Goal: Transaction & Acquisition: Purchase product/service

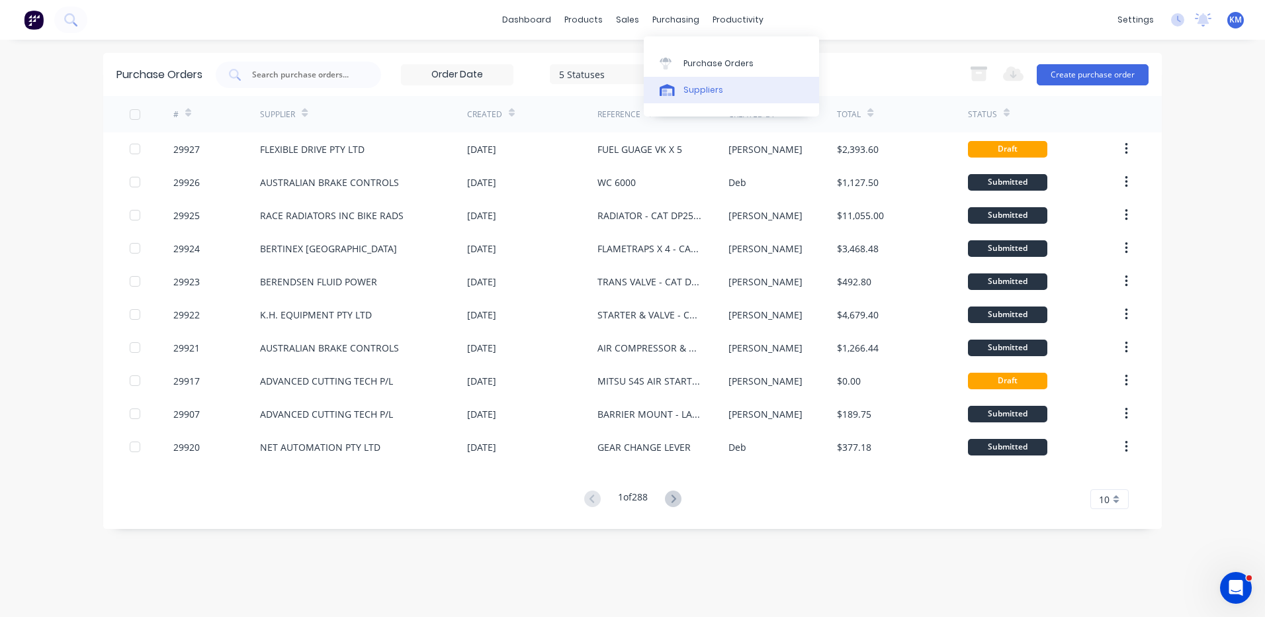
click at [680, 90] on link "Suppliers" at bounding box center [731, 90] width 175 height 26
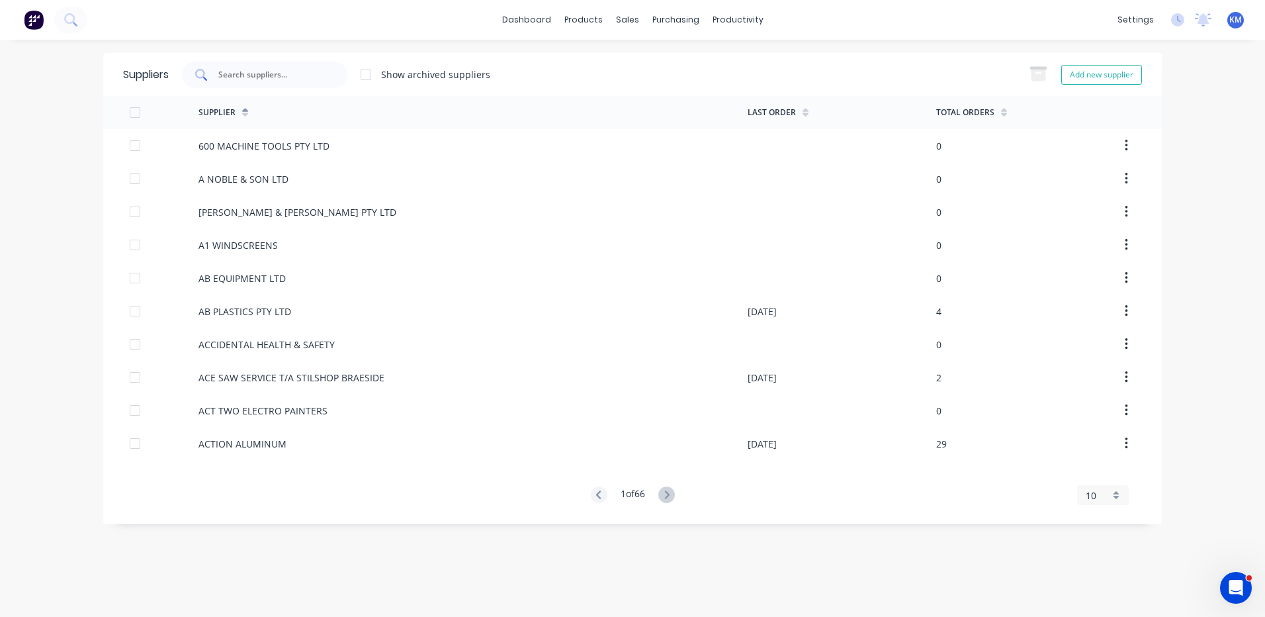
click at [301, 83] on div at bounding box center [264, 75] width 165 height 26
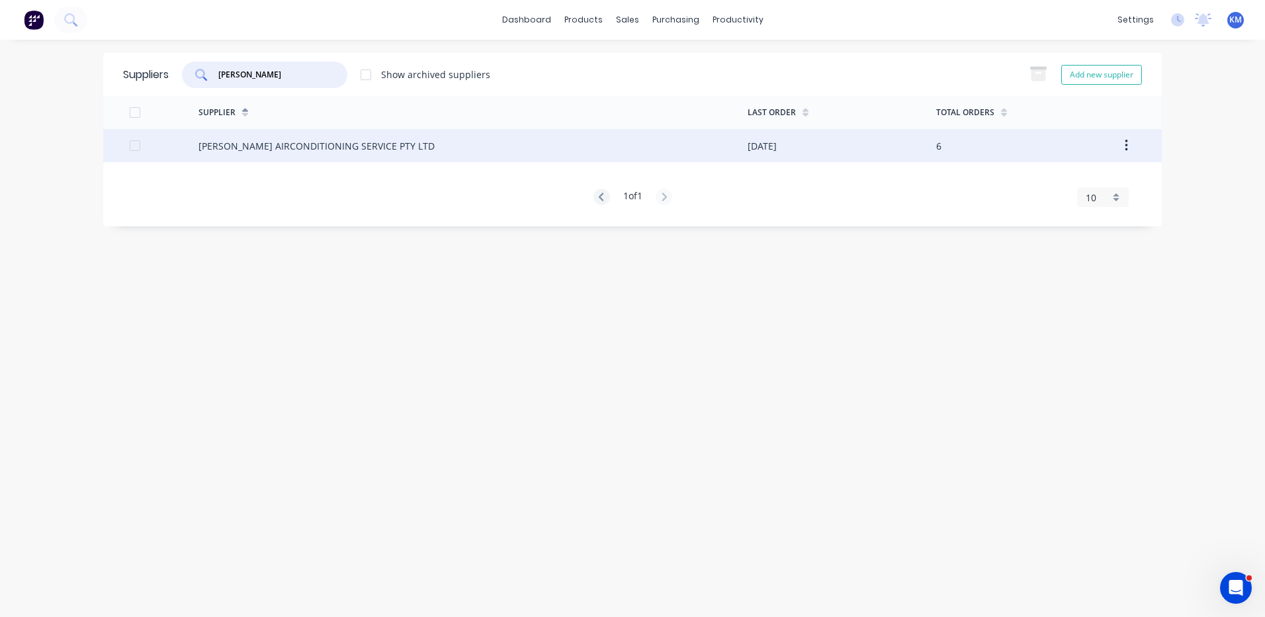
type input "[PERSON_NAME]"
click at [287, 148] on div "[PERSON_NAME] AIRCONDITIONING SERVICE PTY LTD" at bounding box center [316, 146] width 236 height 14
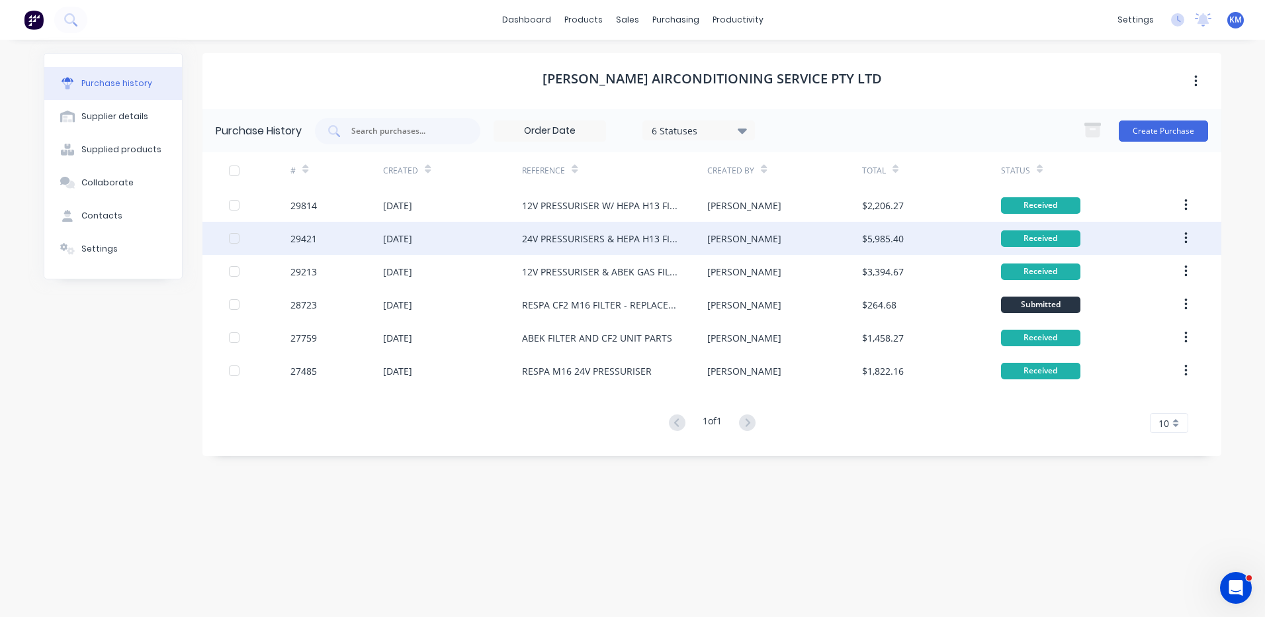
click at [523, 245] on div "24V PRESSURISERS & HEPA H13 FILTERS X 3 (CAT DP100 X 3)" at bounding box center [614, 238] width 185 height 33
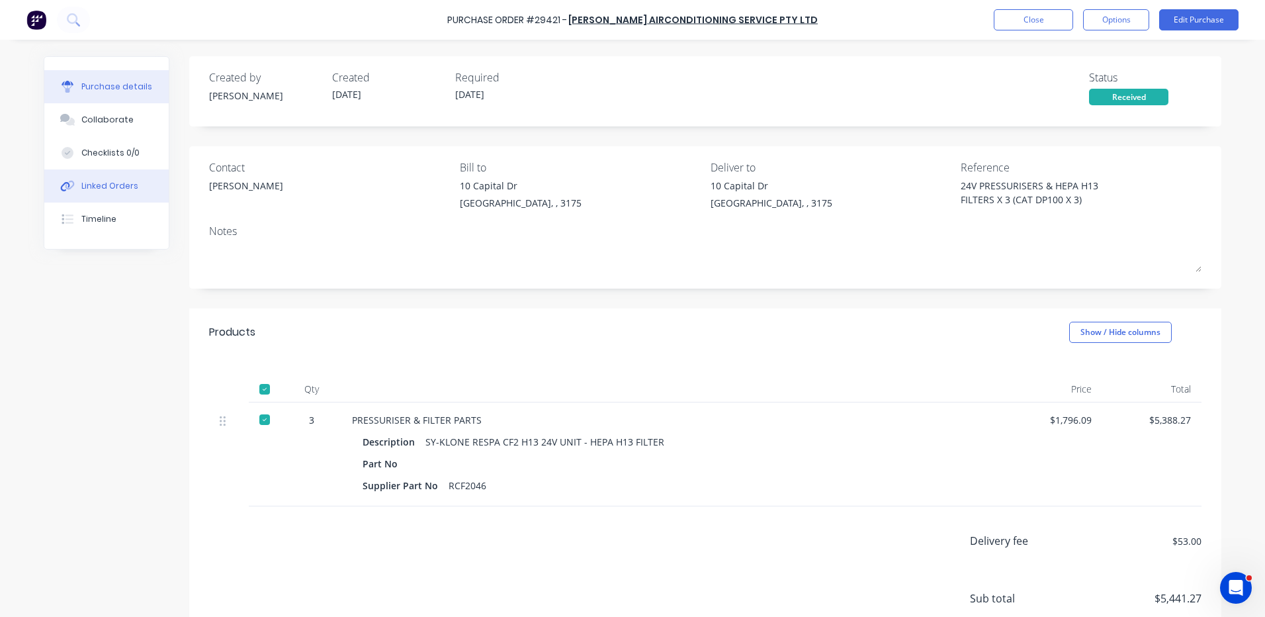
click at [124, 183] on div "Linked Orders" at bounding box center [109, 186] width 57 height 12
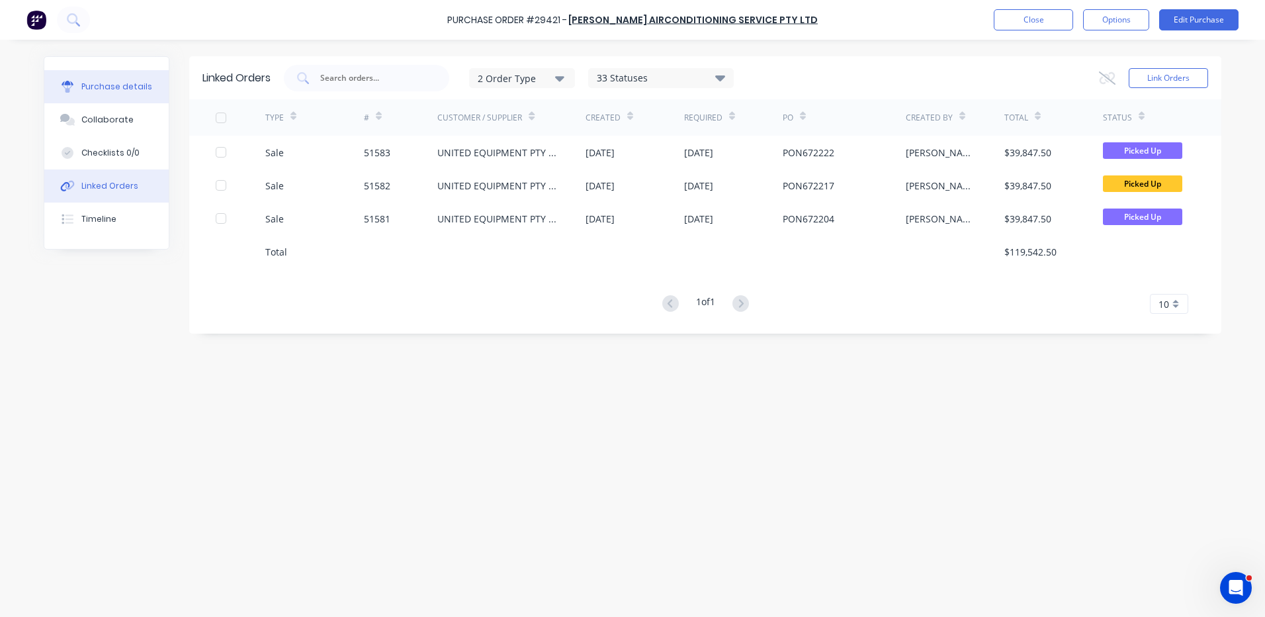
click at [131, 86] on div "Purchase details" at bounding box center [116, 87] width 71 height 12
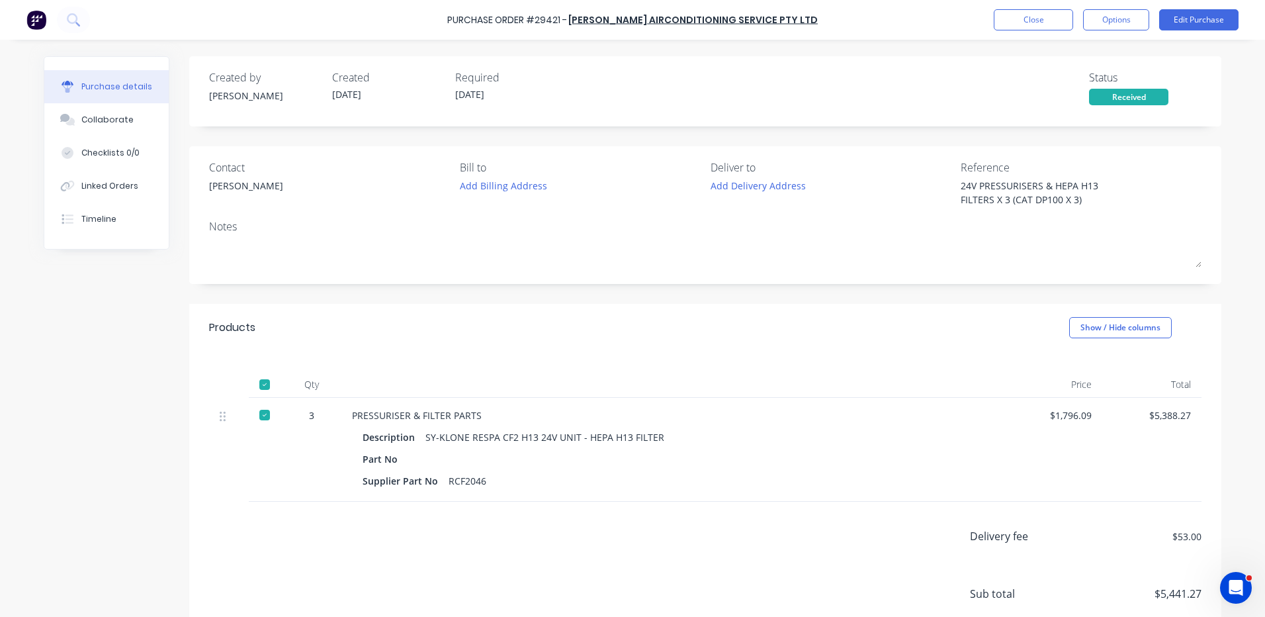
type textarea "x"
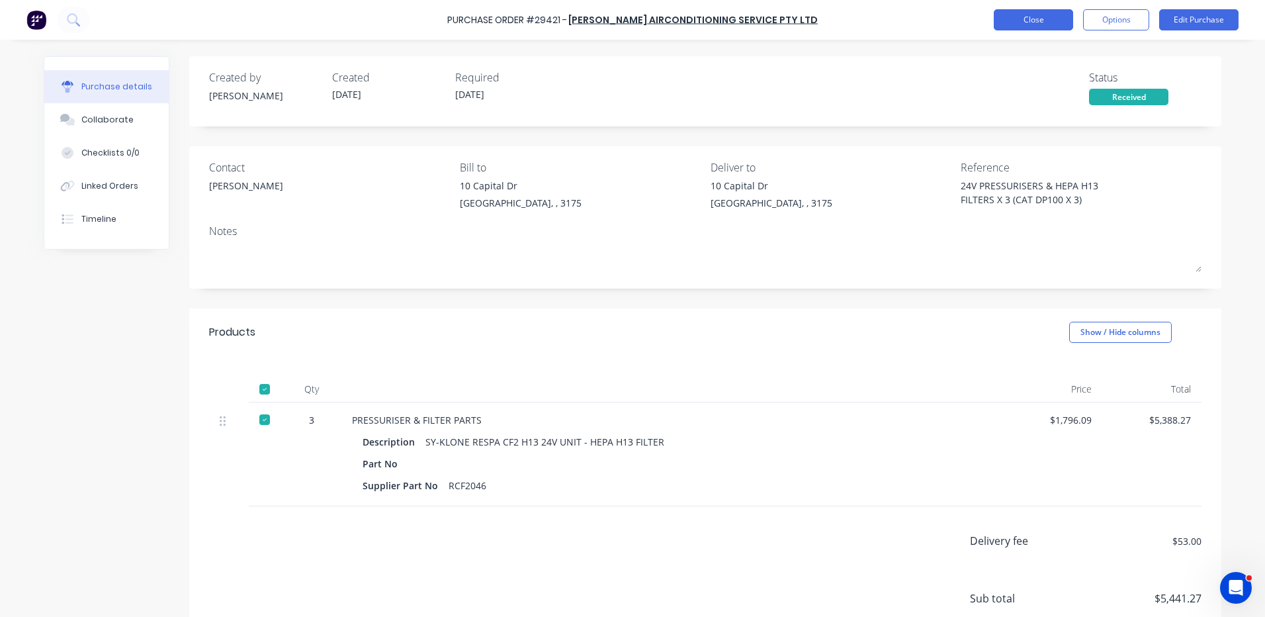
click at [1033, 22] on button "Close" at bounding box center [1033, 19] width 79 height 21
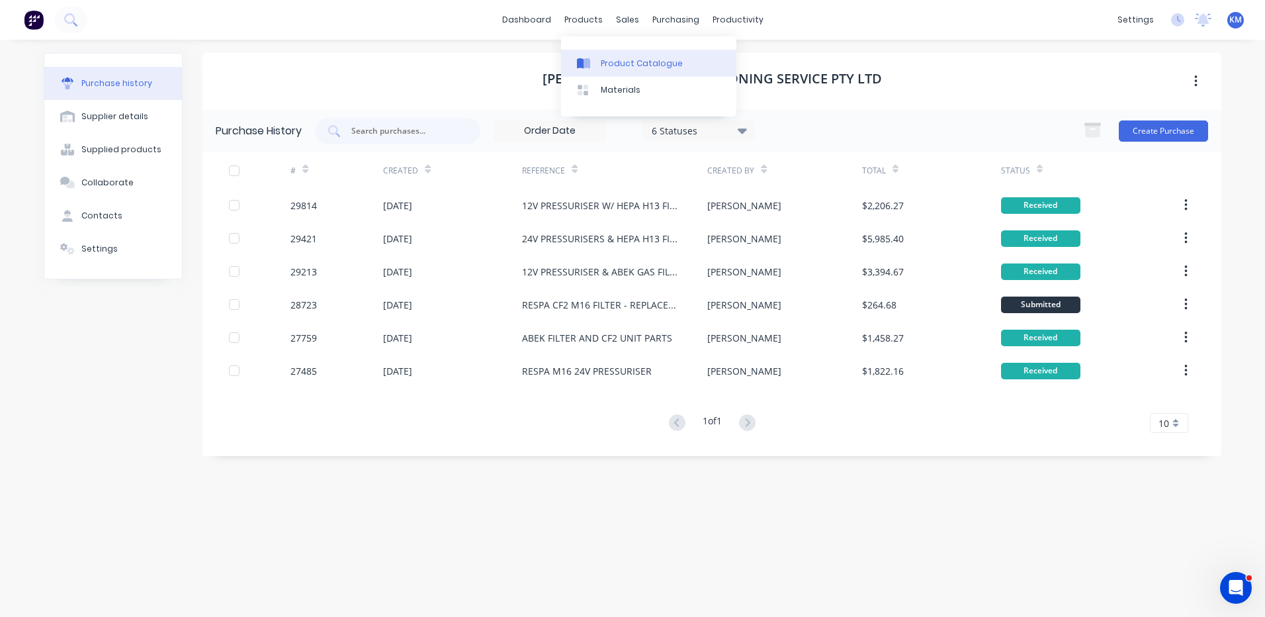
click at [597, 56] on link "Product Catalogue" at bounding box center [648, 63] width 175 height 26
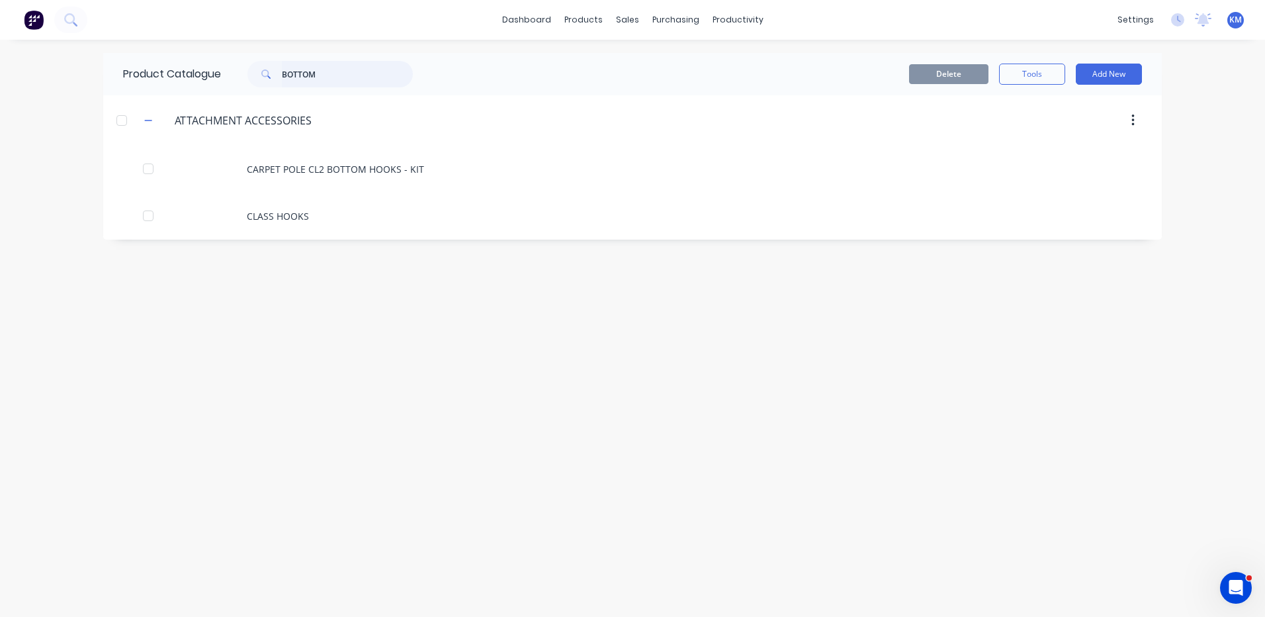
click at [329, 72] on input "BOTTOM" at bounding box center [347, 74] width 131 height 26
click at [681, 94] on link "Suppliers" at bounding box center [731, 90] width 175 height 26
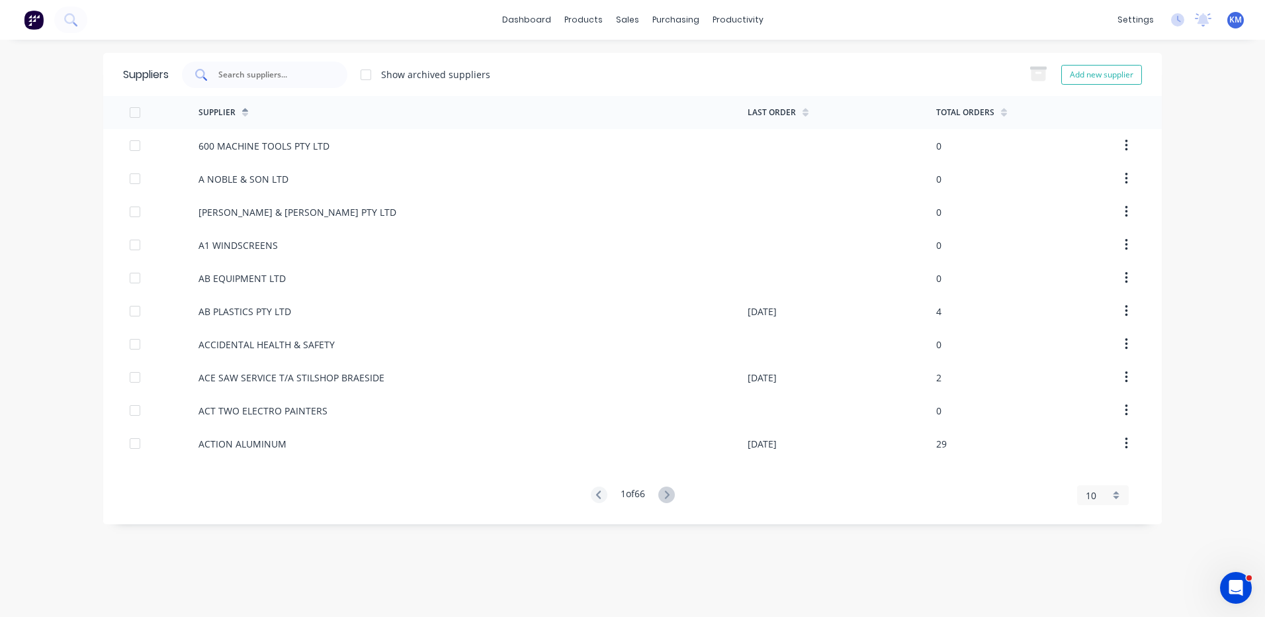
click at [322, 63] on div at bounding box center [264, 75] width 165 height 26
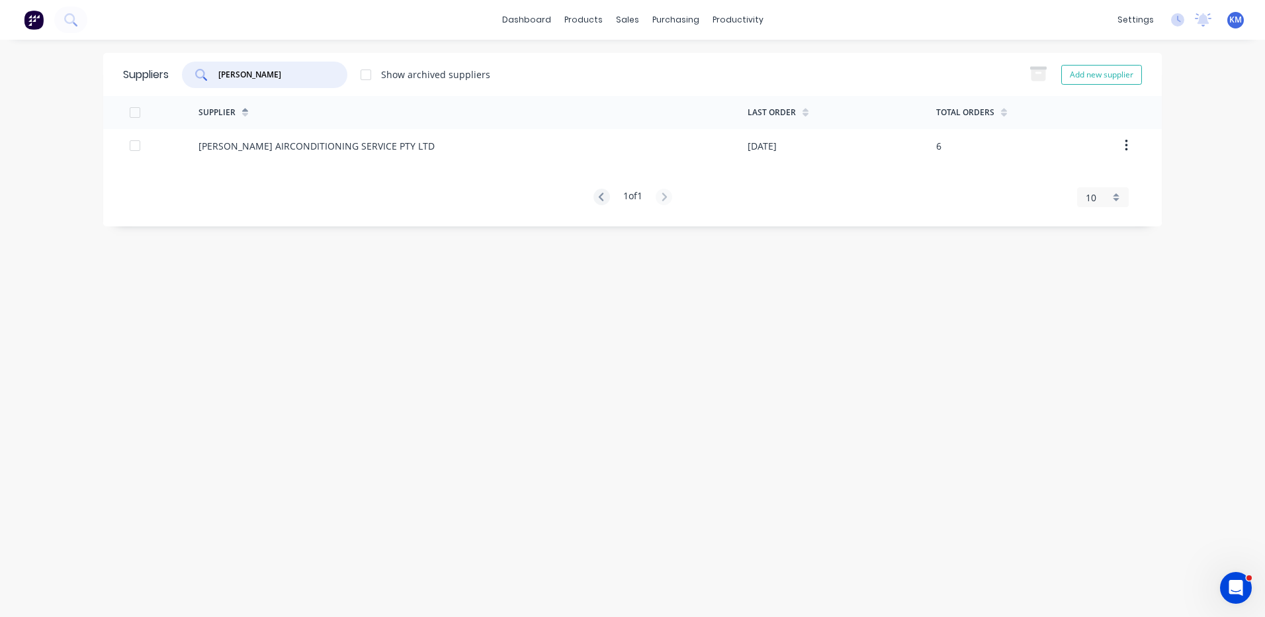
type input "[PERSON_NAME]"
click at [313, 148] on div "[PERSON_NAME] AIRCONDITIONING SERVICE PTY LTD" at bounding box center [316, 146] width 236 height 14
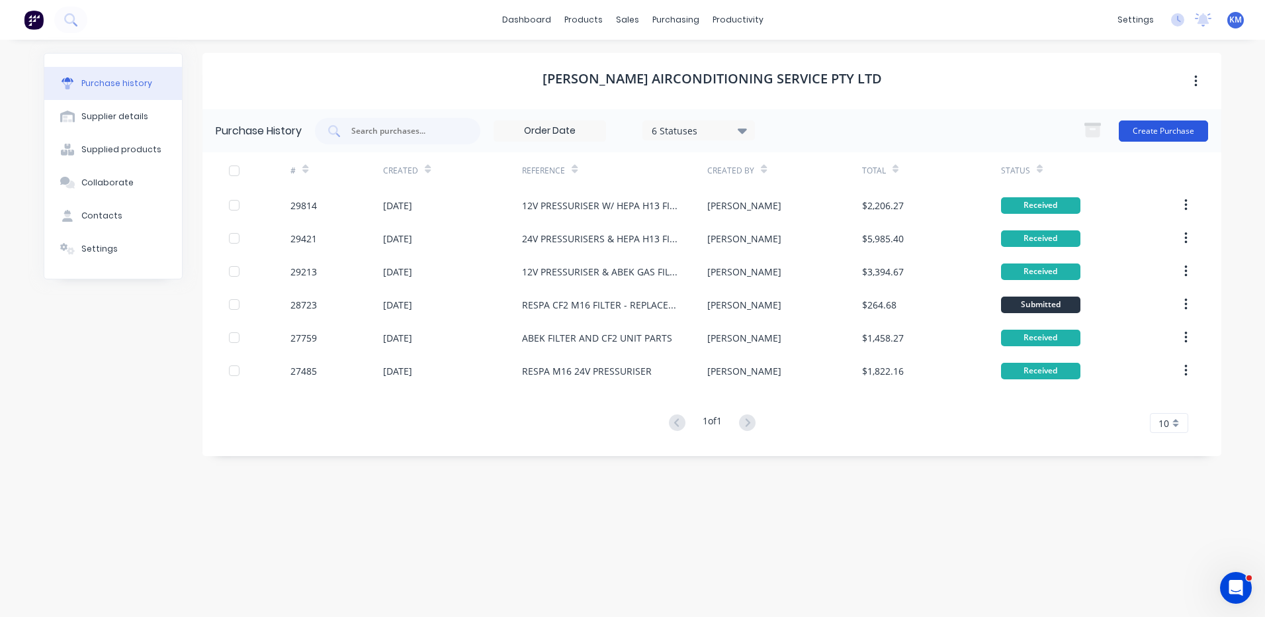
click at [1134, 124] on button "Create Purchase" at bounding box center [1163, 130] width 89 height 21
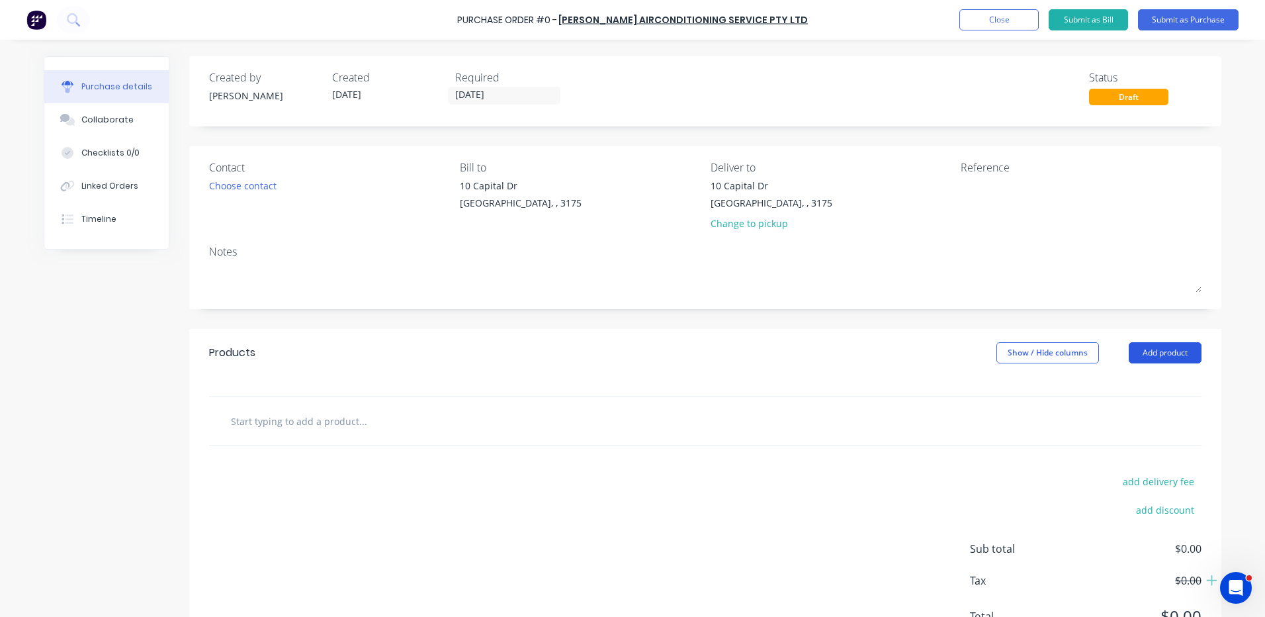
click at [1131, 345] on button "Add product" at bounding box center [1165, 352] width 73 height 21
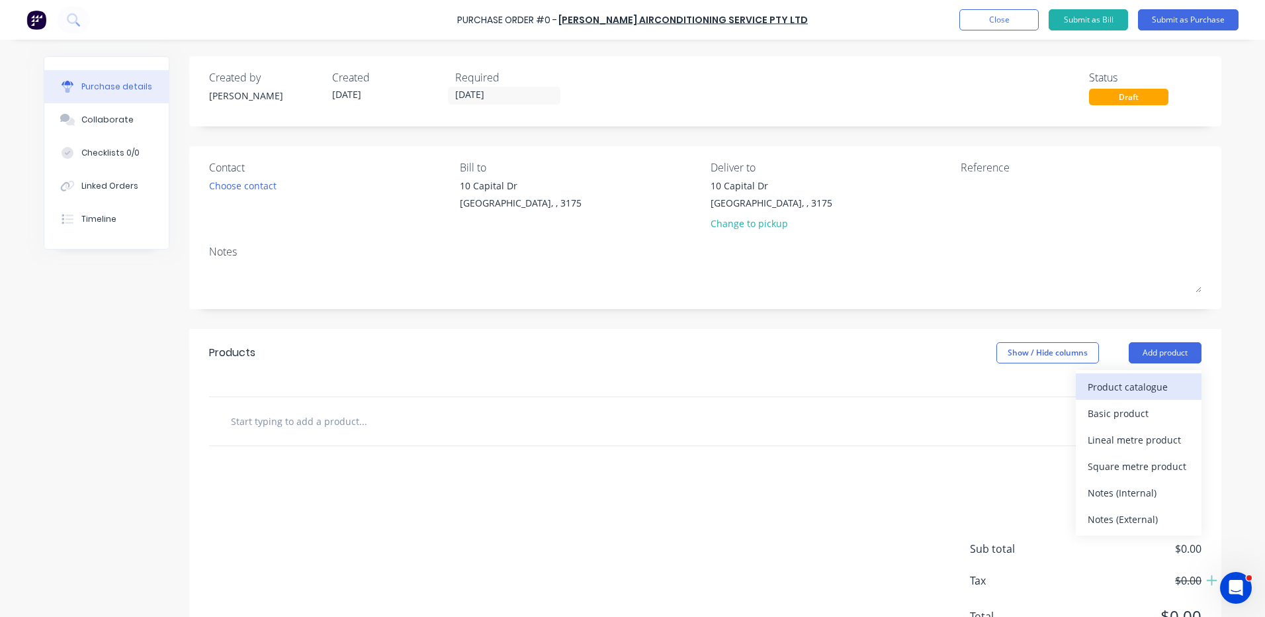
click at [1129, 378] on div "Product catalogue" at bounding box center [1139, 386] width 102 height 19
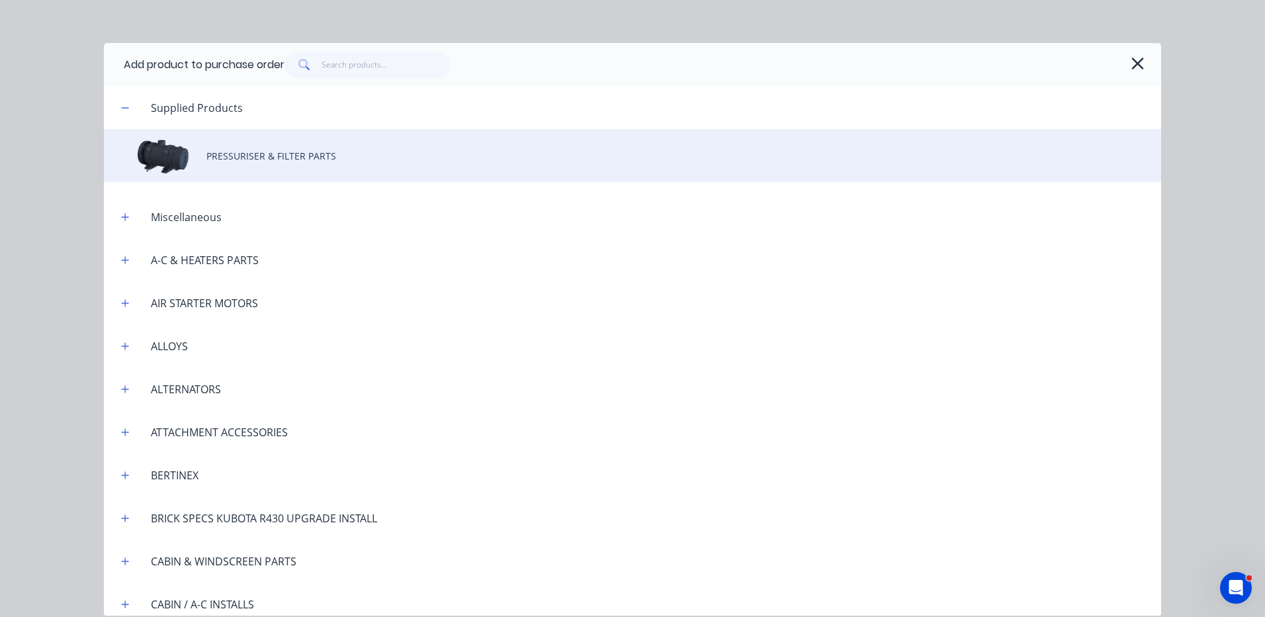
click at [312, 155] on div "PRESSURISER & FILTER PARTS" at bounding box center [632, 155] width 1057 height 53
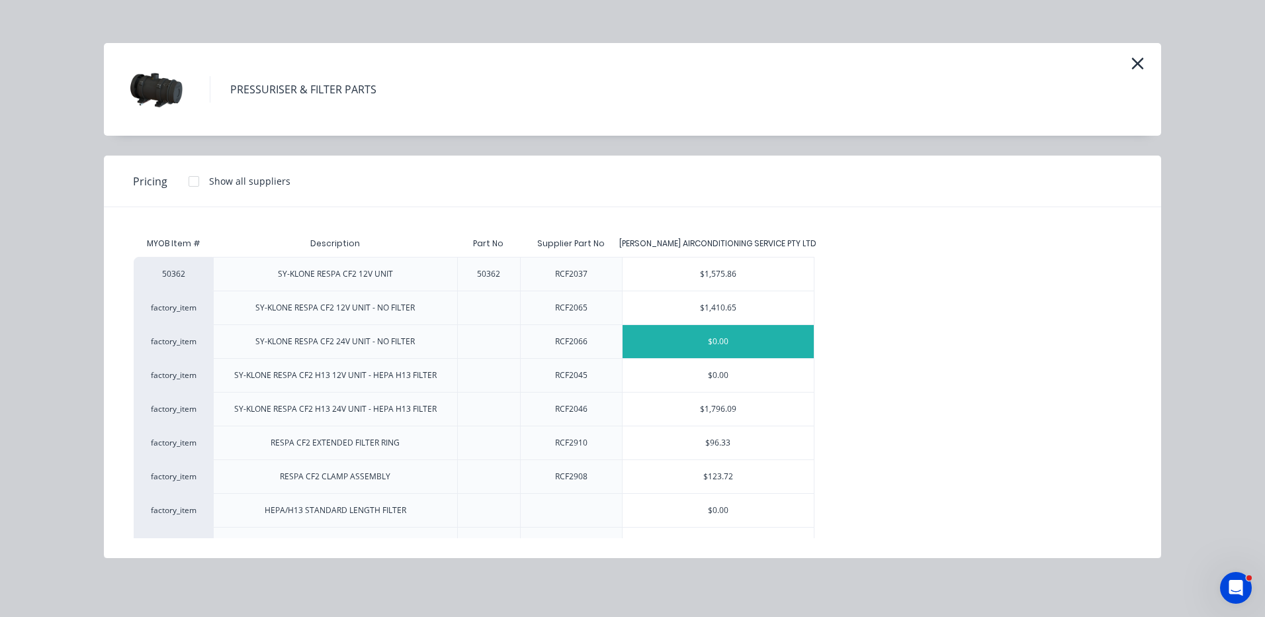
click at [712, 338] on div "$0.00" at bounding box center [718, 341] width 191 height 33
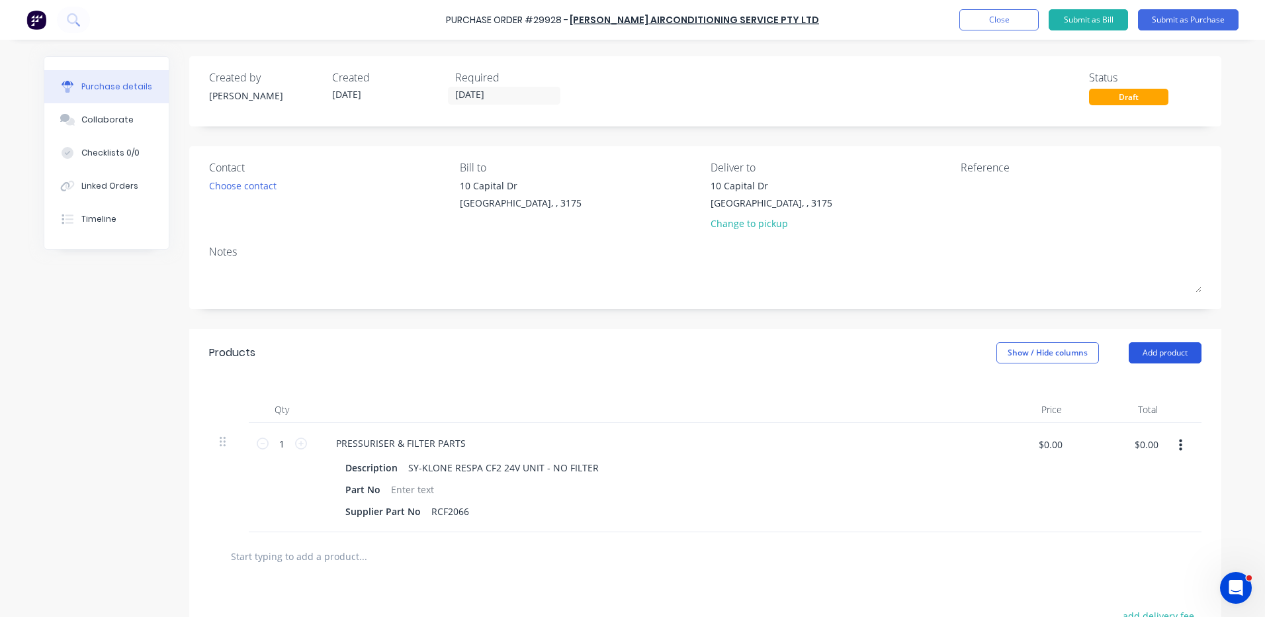
click at [1135, 350] on button "Add product" at bounding box center [1165, 352] width 73 height 21
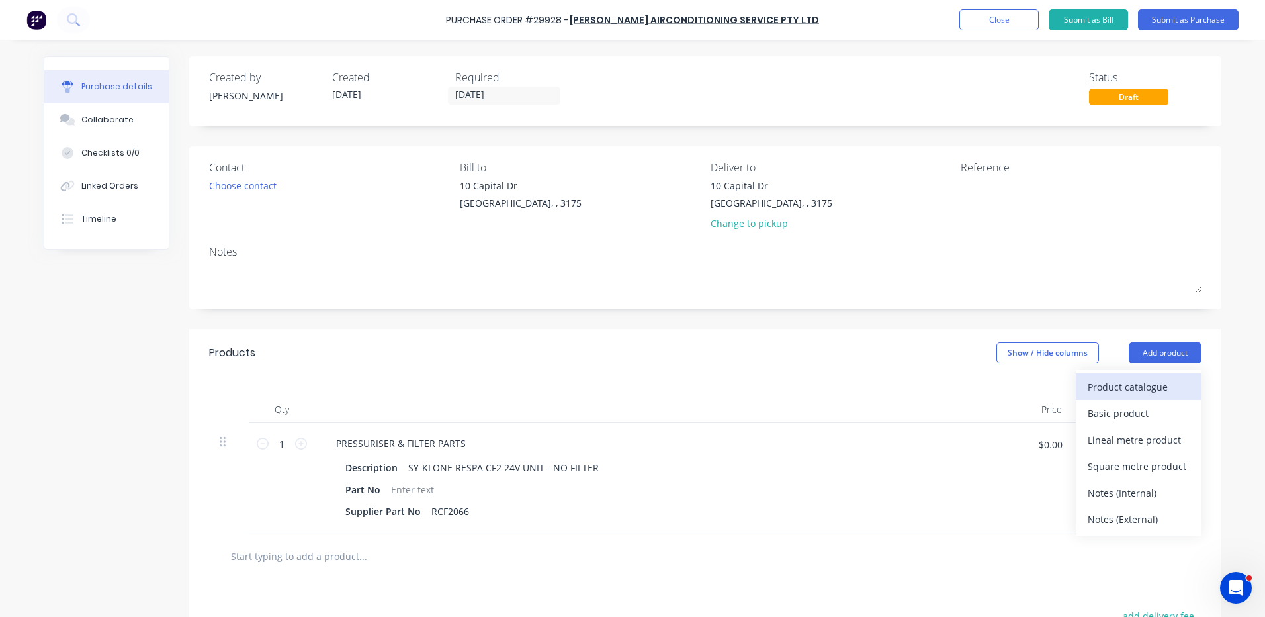
click at [1133, 376] on button "Product catalogue" at bounding box center [1139, 386] width 126 height 26
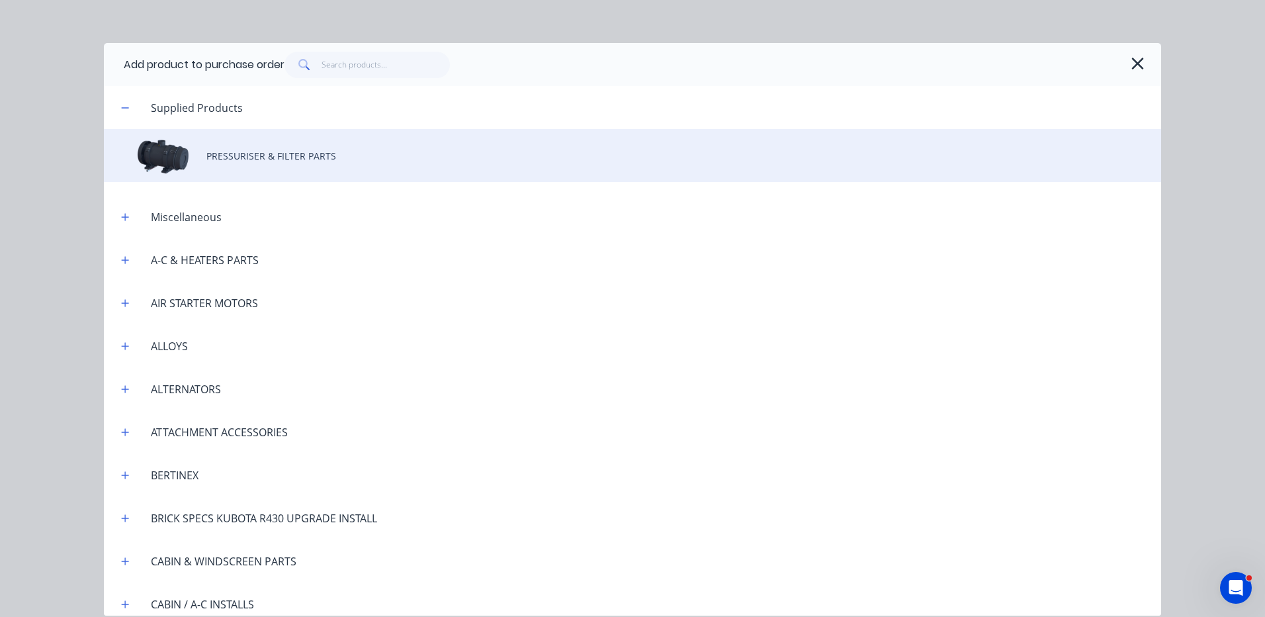
click at [253, 153] on div "PRESSURISER & FILTER PARTS" at bounding box center [632, 155] width 1057 height 53
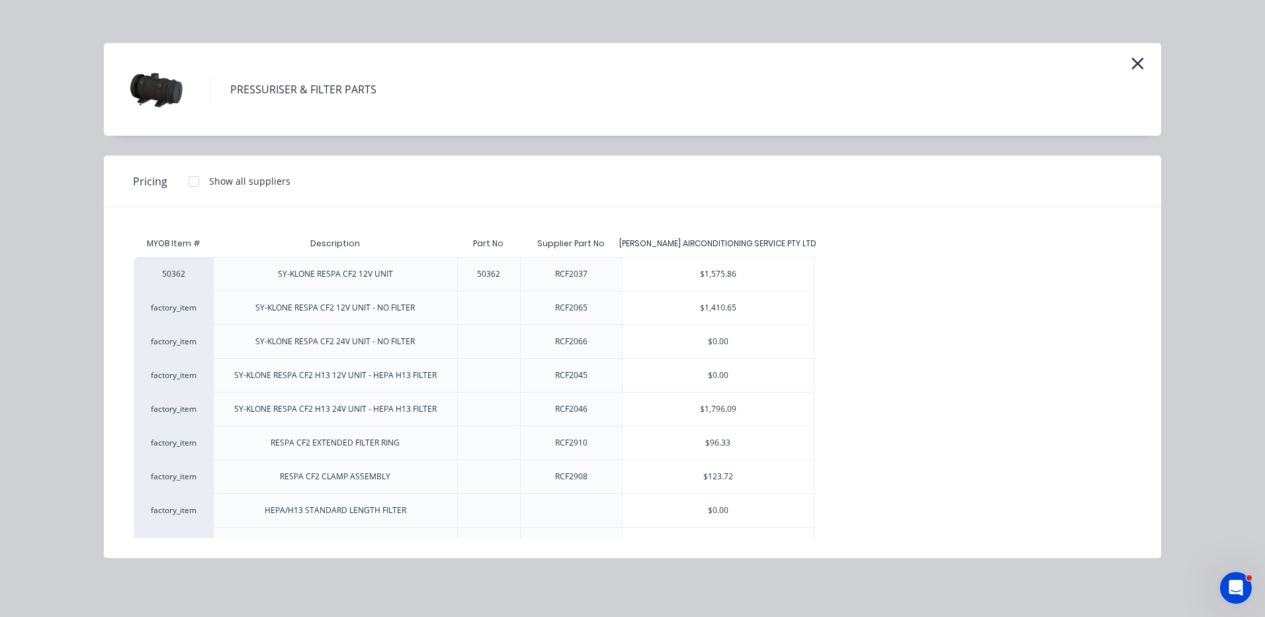
scroll to position [69, 0]
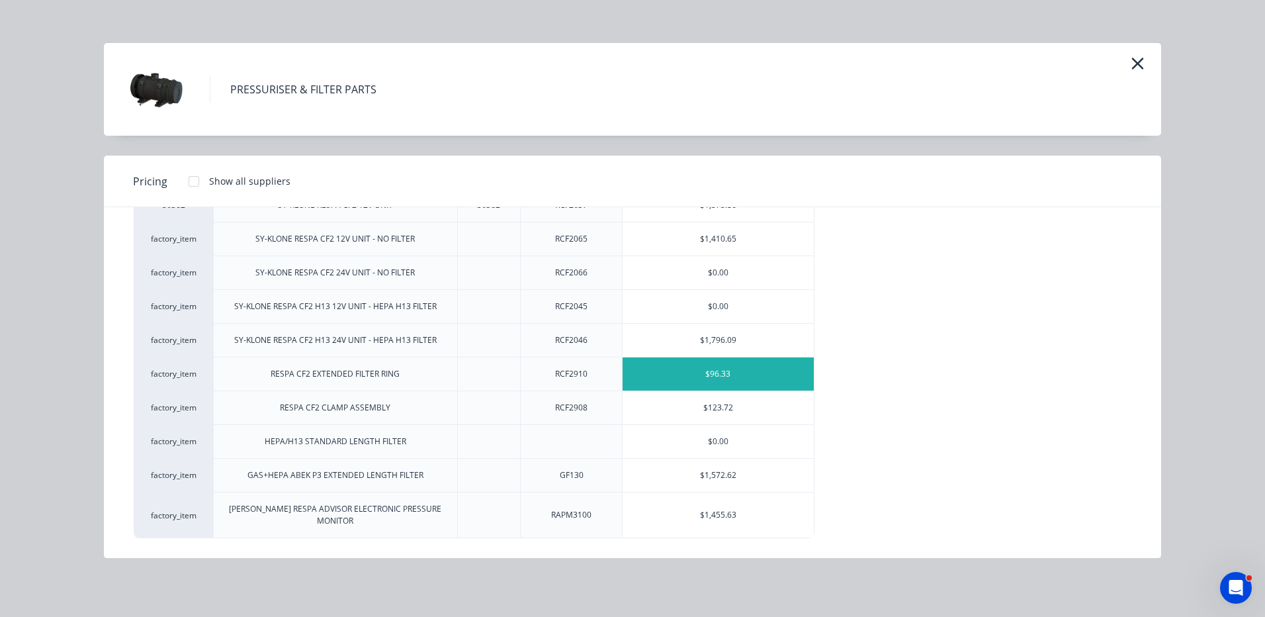
click at [729, 372] on div "$96.33" at bounding box center [718, 373] width 191 height 33
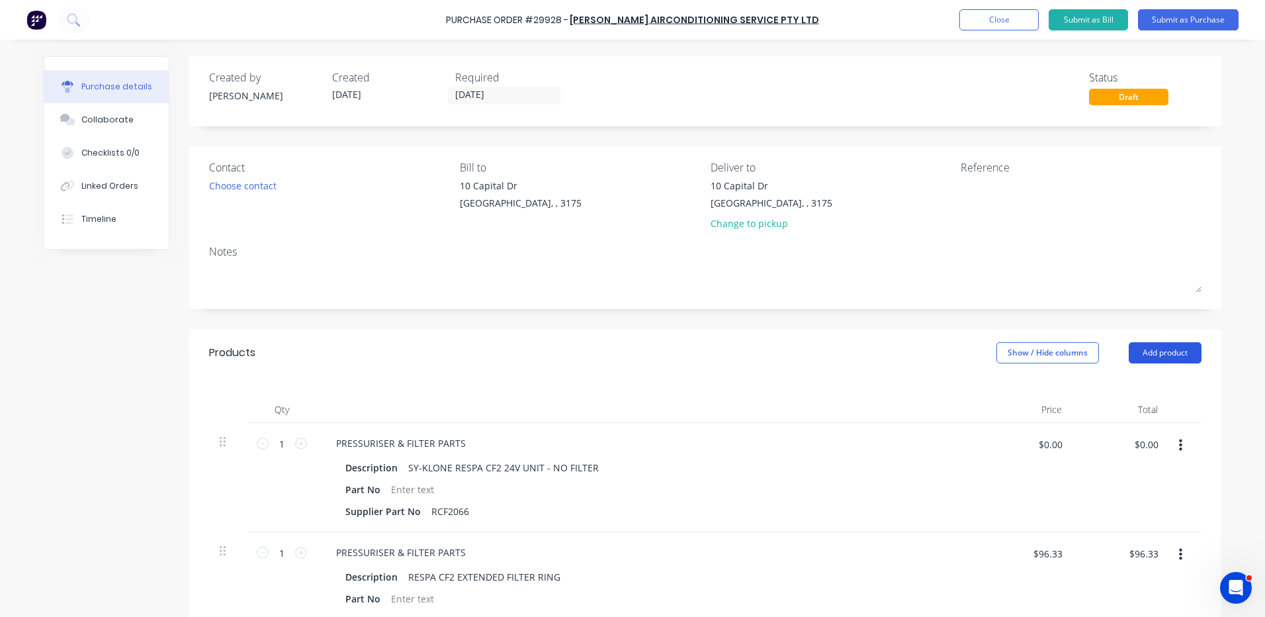
click at [1149, 344] on button "Add product" at bounding box center [1165, 352] width 73 height 21
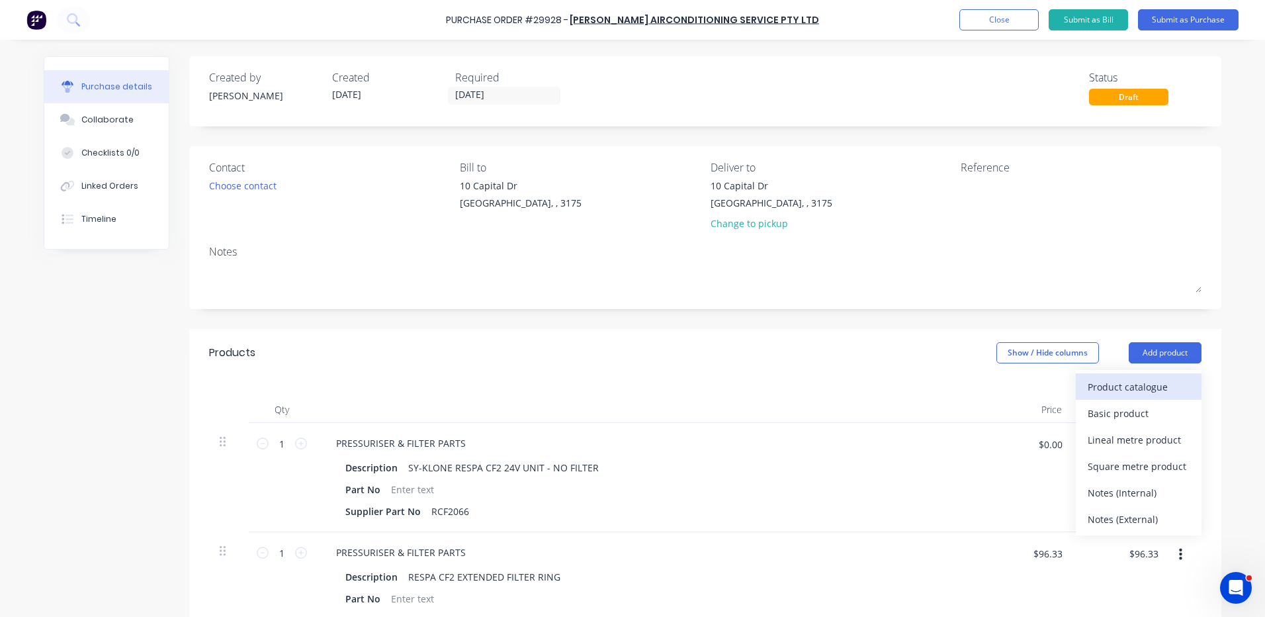
click at [1113, 378] on div "Product catalogue" at bounding box center [1139, 386] width 102 height 19
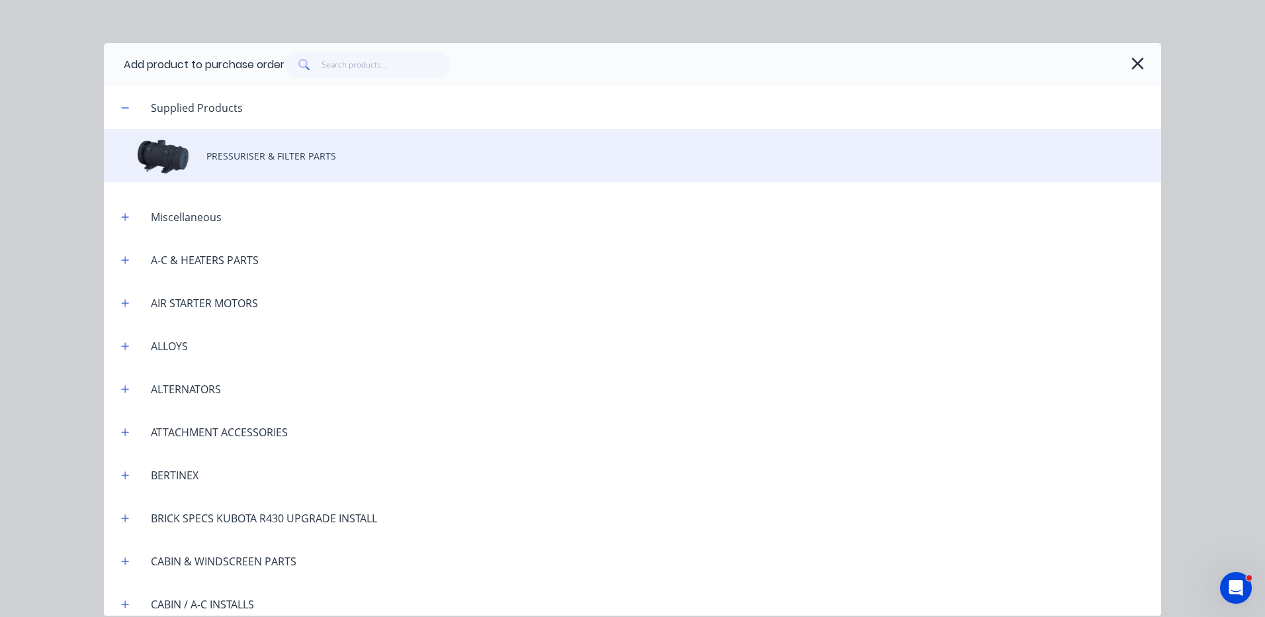
click at [342, 161] on div "PRESSURISER & FILTER PARTS" at bounding box center [632, 155] width 1057 height 53
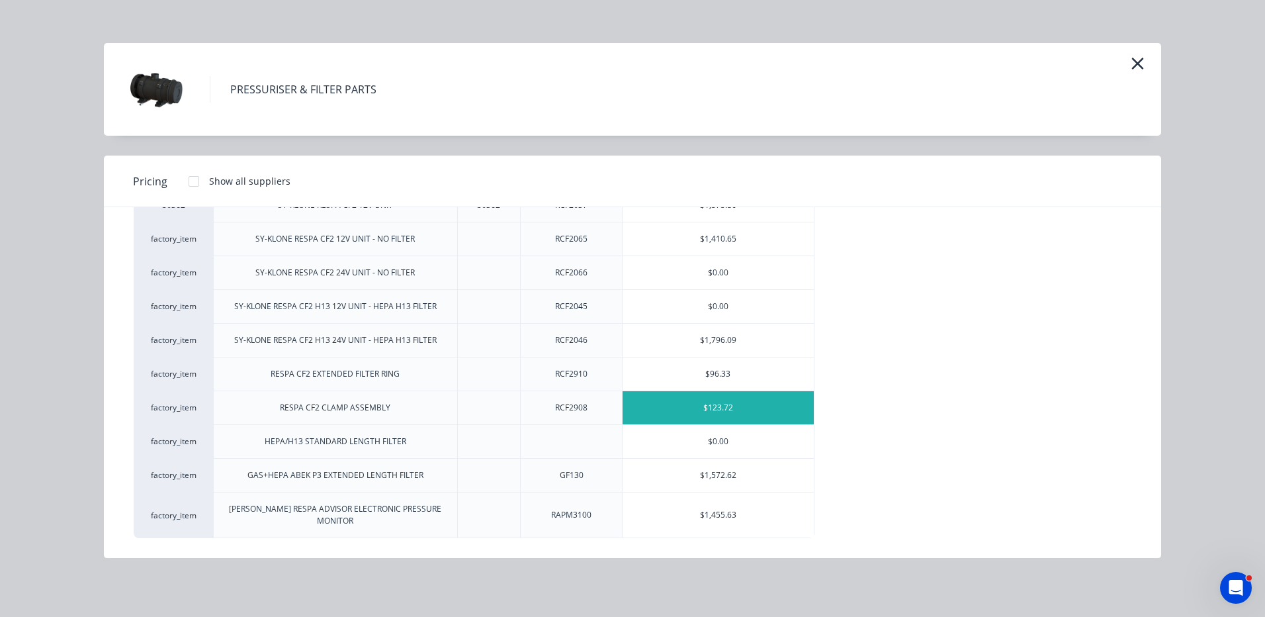
click at [687, 410] on div "$123.72" at bounding box center [718, 407] width 191 height 33
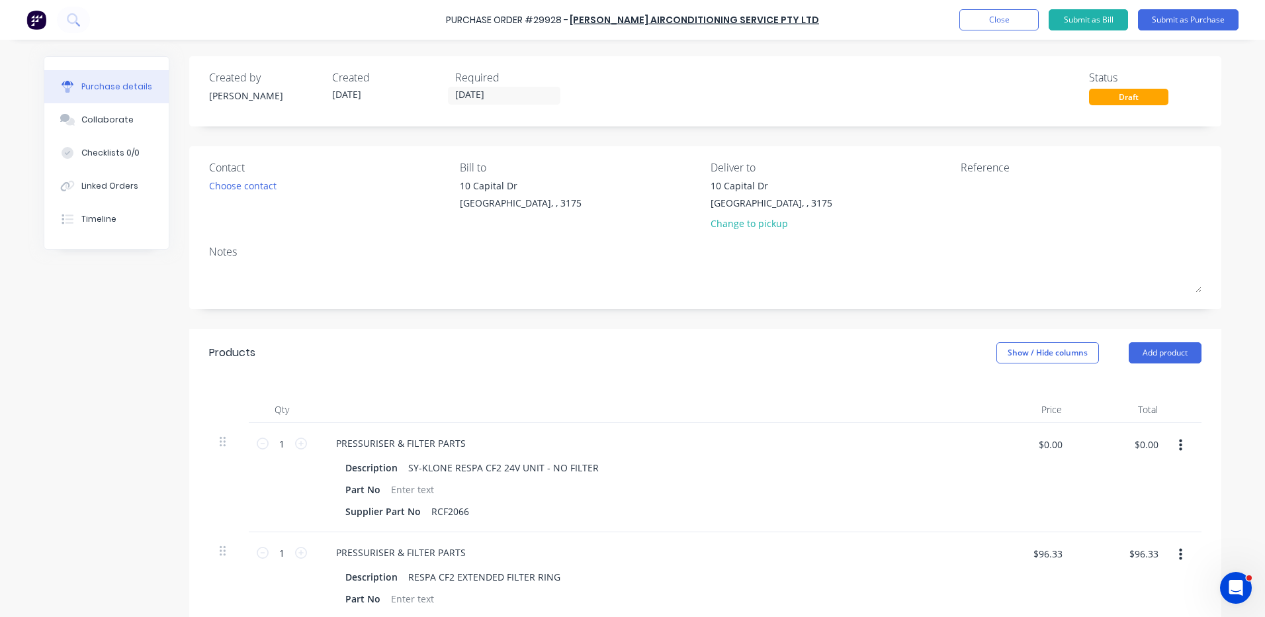
click at [1158, 345] on button "Add product" at bounding box center [1165, 352] width 73 height 21
click at [1088, 380] on div "Product catalogue" at bounding box center [1139, 386] width 102 height 19
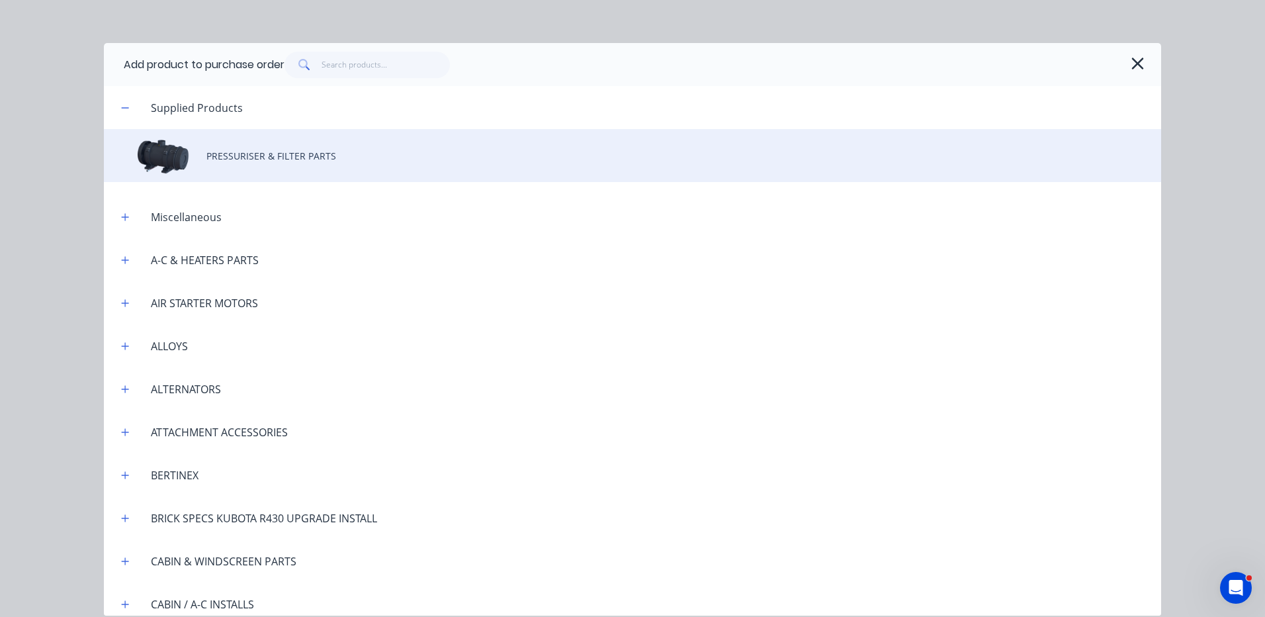
click at [353, 166] on div "PRESSURISER & FILTER PARTS" at bounding box center [632, 155] width 1057 height 53
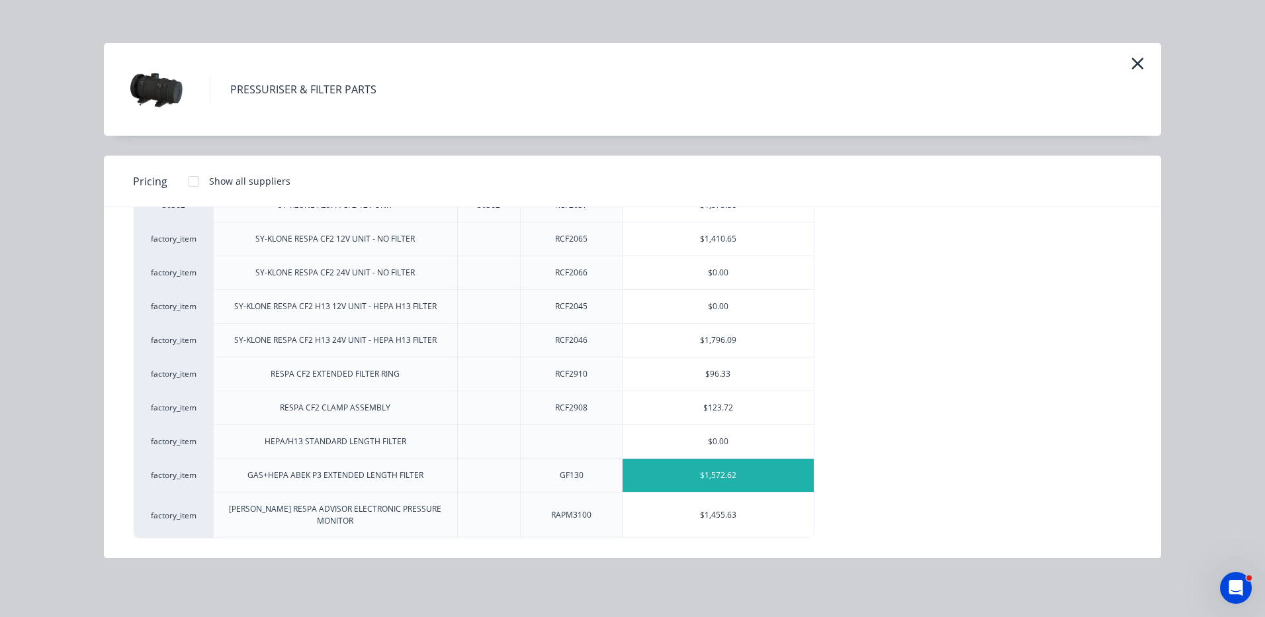
click at [717, 474] on div "$1,572.62" at bounding box center [718, 474] width 191 height 33
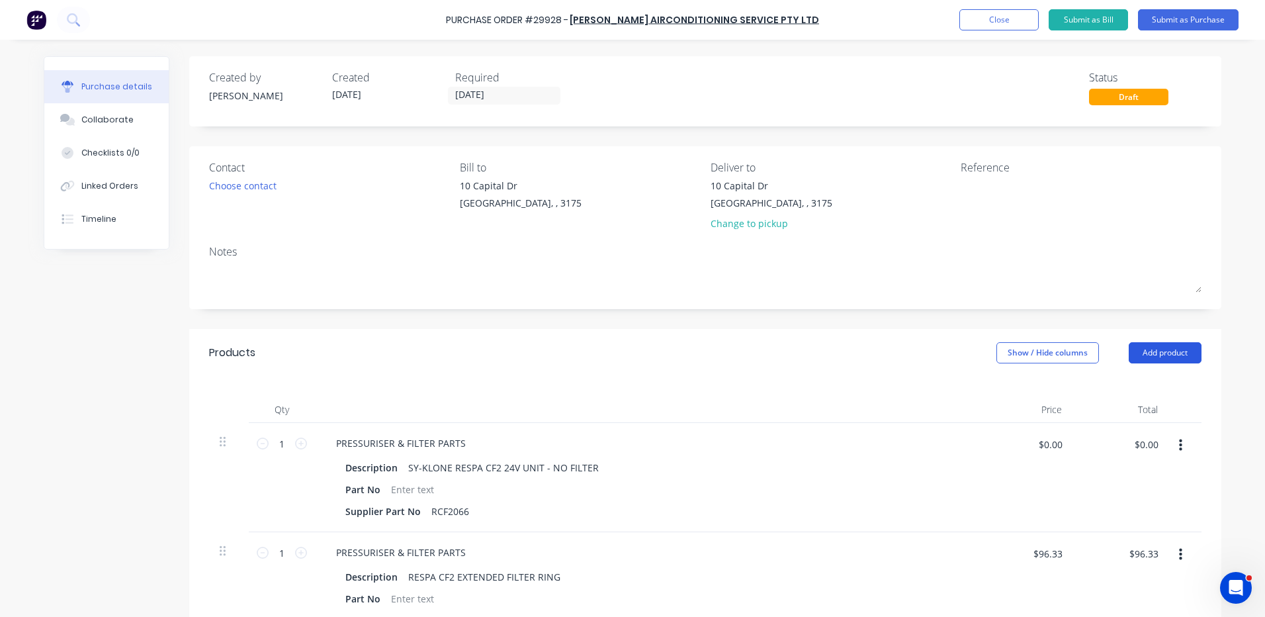
click at [1143, 346] on button "Add product" at bounding box center [1165, 352] width 73 height 21
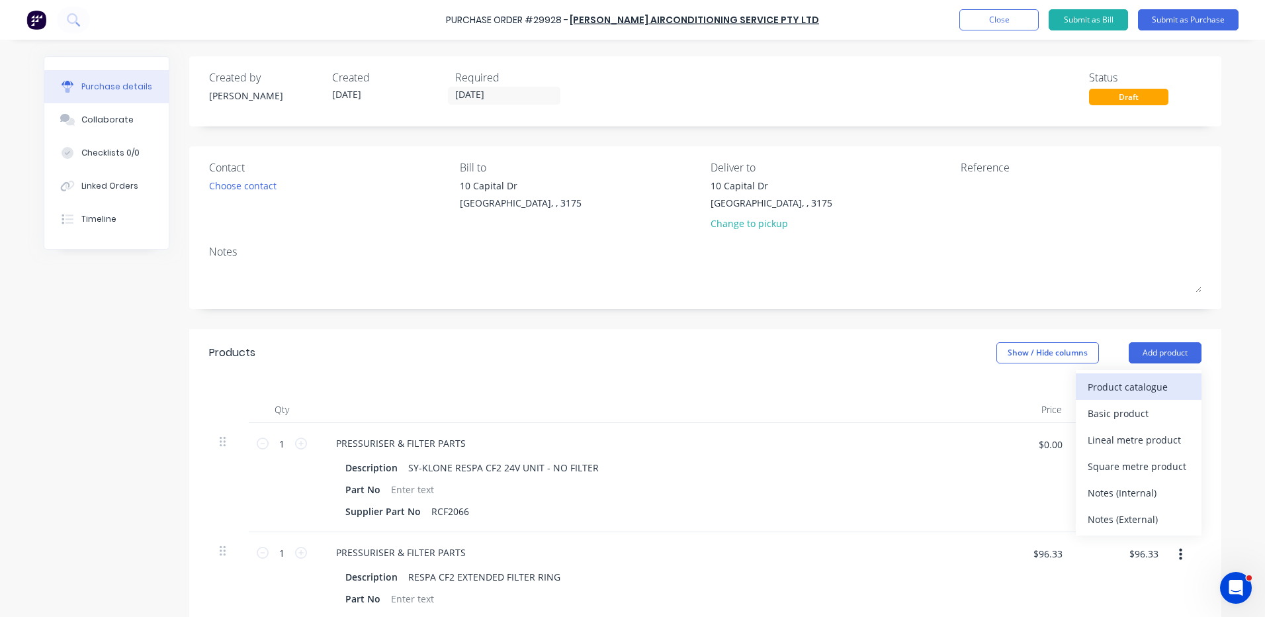
click at [1135, 375] on button "Product catalogue" at bounding box center [1139, 386] width 126 height 26
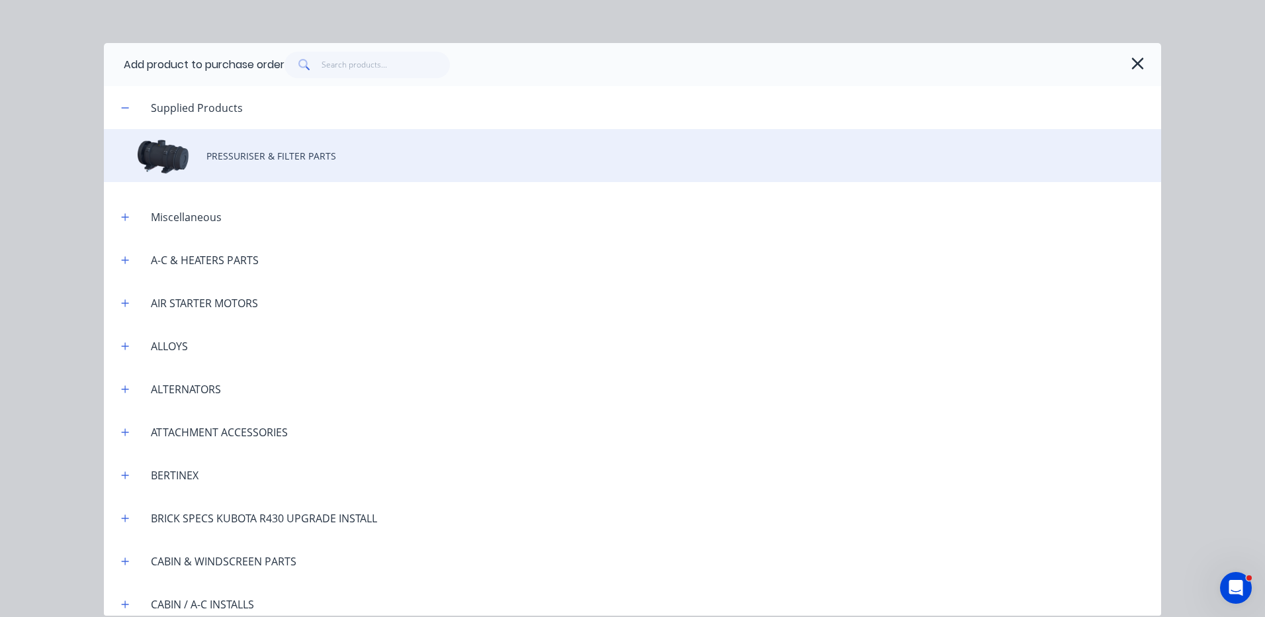
click at [405, 165] on div "PRESSURISER & FILTER PARTS" at bounding box center [632, 155] width 1057 height 53
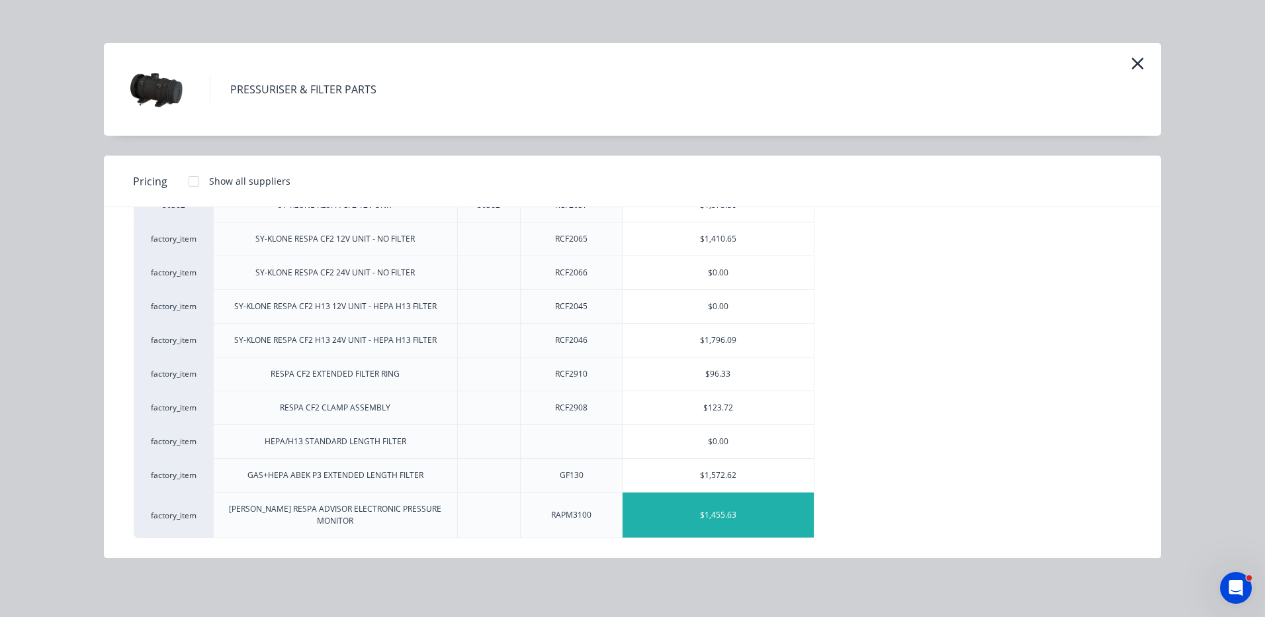
click at [734, 507] on div "$1,455.63" at bounding box center [718, 514] width 191 height 45
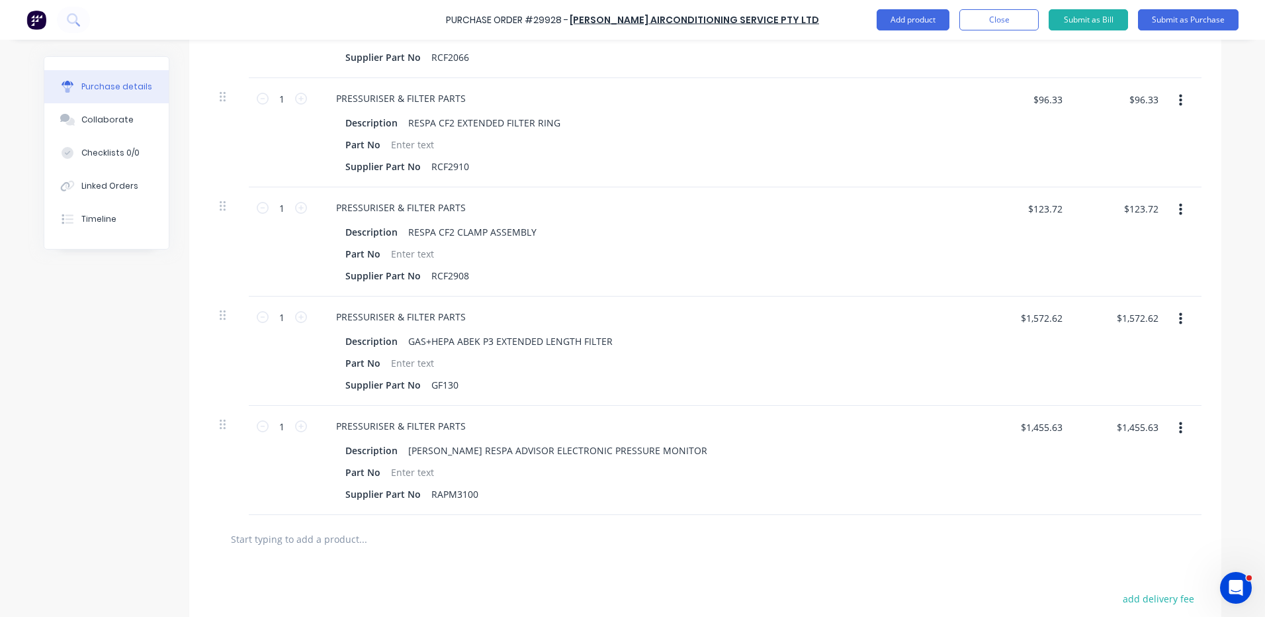
scroll to position [463, 0]
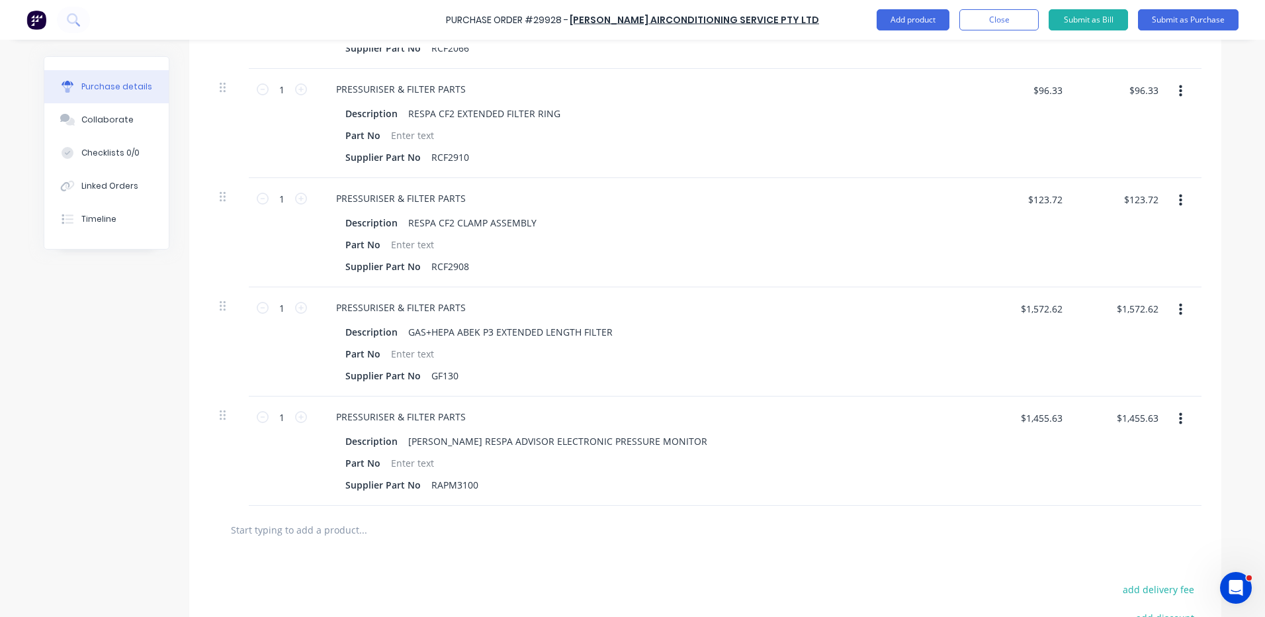
click at [300, 415] on icon at bounding box center [301, 417] width 12 height 12
type input "2"
type input "$2,911.26"
click at [298, 302] on icon at bounding box center [301, 308] width 12 height 12
type input "2"
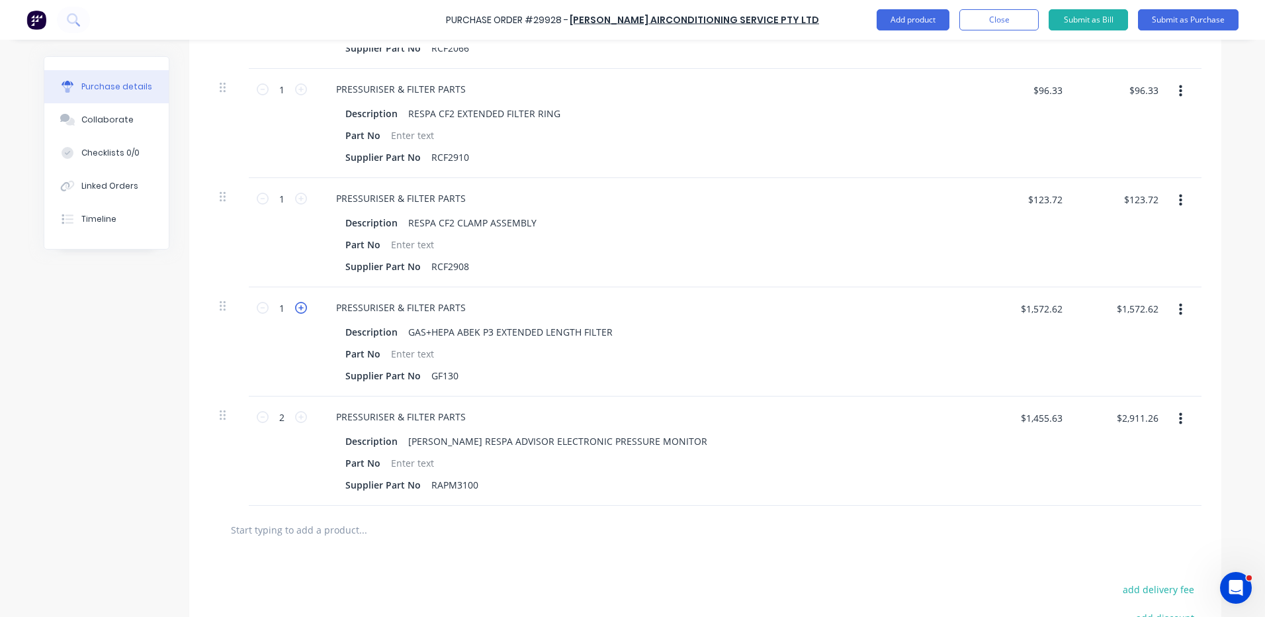
type input "$3,145.24"
click at [296, 196] on icon at bounding box center [301, 199] width 12 height 12
type input "2"
type input "$247.44"
click at [296, 86] on icon at bounding box center [301, 89] width 12 height 12
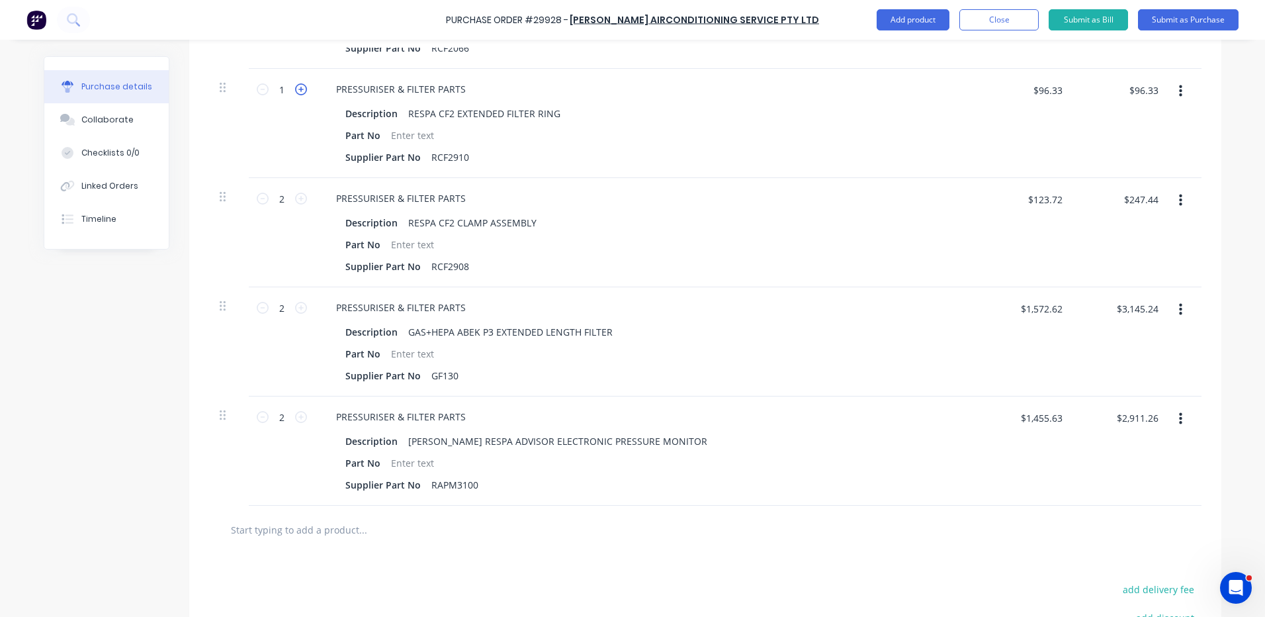
type input "2"
type input "$192.66"
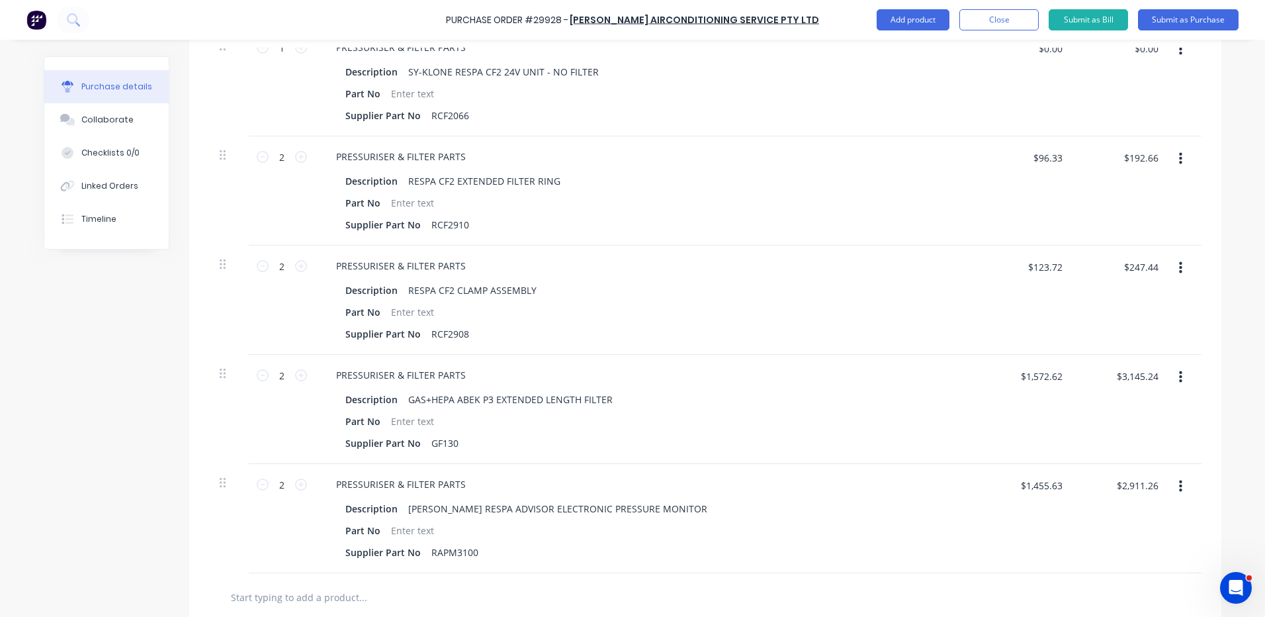
scroll to position [331, 0]
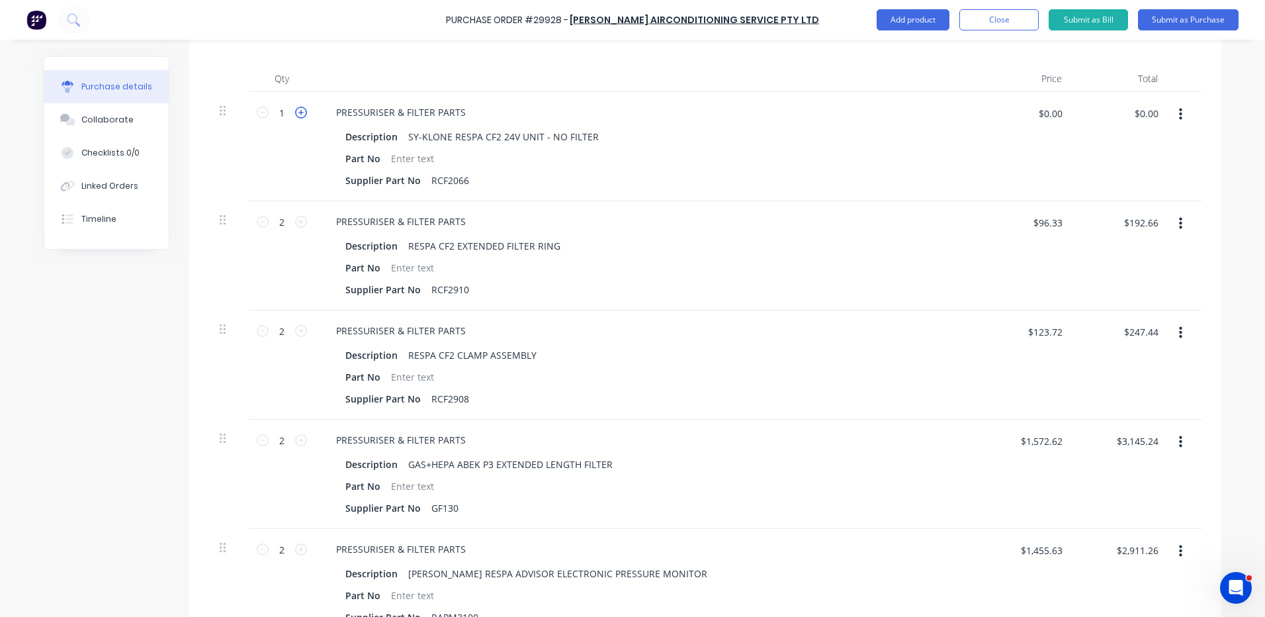
click at [295, 108] on icon at bounding box center [301, 113] width 12 height 12
type input "2"
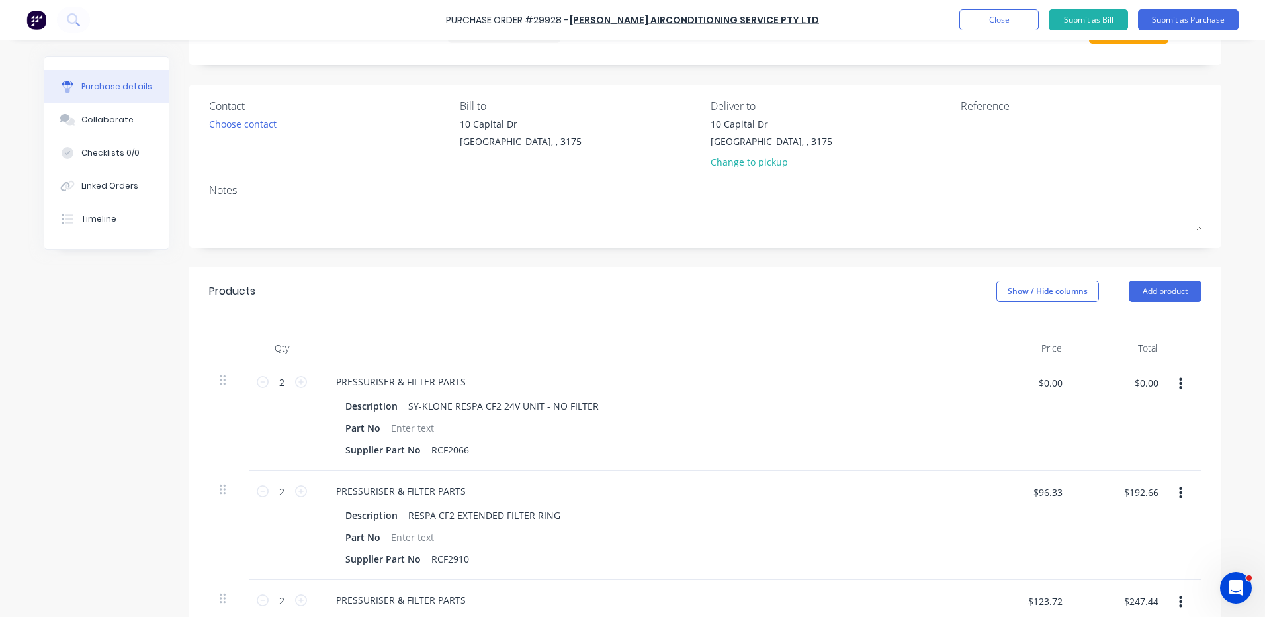
scroll to position [0, 0]
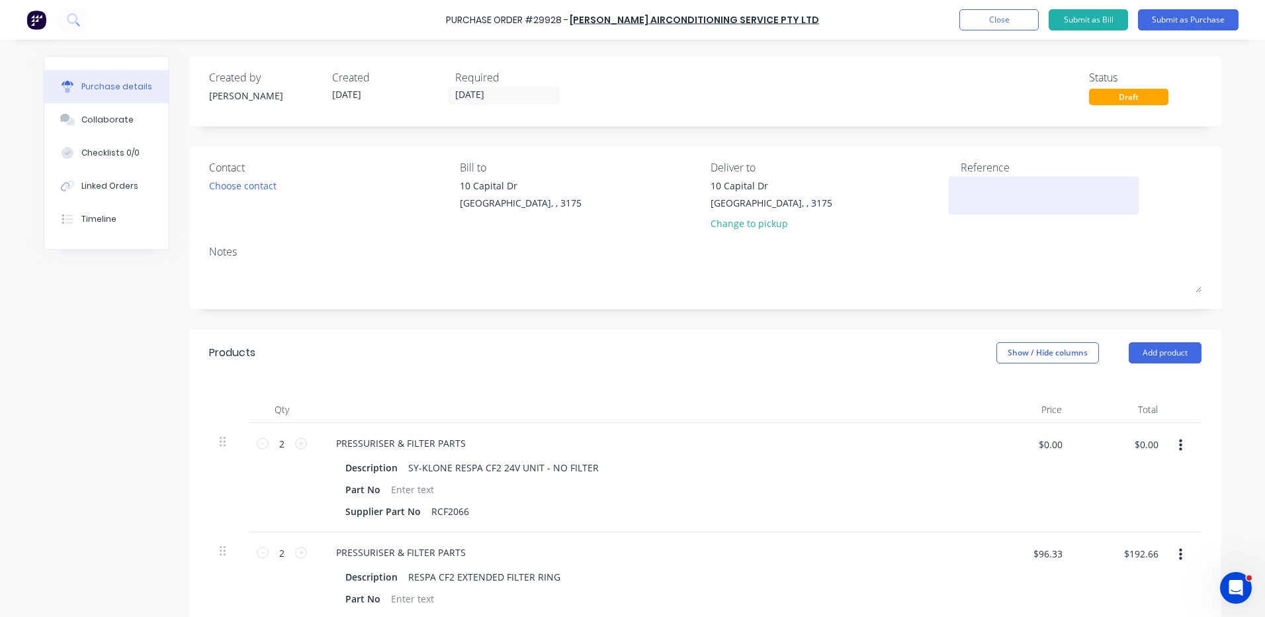
click at [1047, 200] on textarea at bounding box center [1043, 194] width 165 height 30
type textarea "24V PRESSURISE, ABEK FILTER & PRESSURE MONITORS X 2 - CAT DP"
type textarea "x"
type textarea "24V PRESSURISE, ABEK FILTER & PRESSURE MONITORS X 2 - CAT DP8"
type textarea "x"
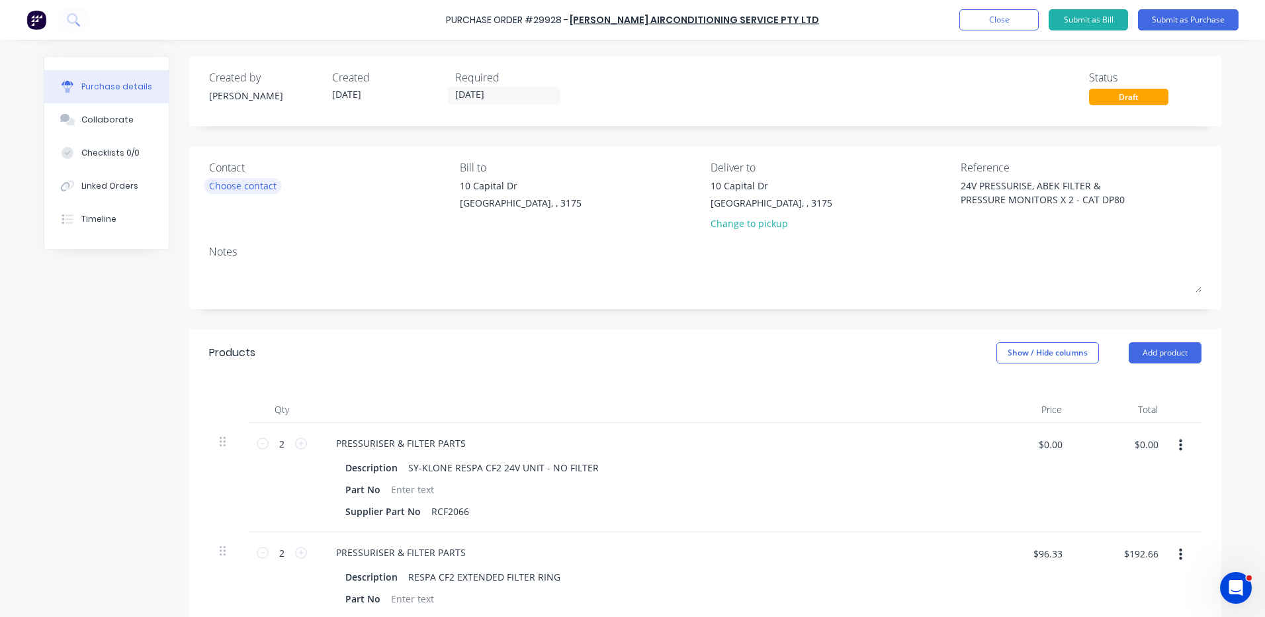
type textarea "24V PRESSURISE, ABEK FILTER & PRESSURE MONITORS X 2 - CAT DP80"
type textarea "x"
type textarea "24V PRESSURISE, ABEK FILTER & PRESSURE MONITORS X 2 - CAT DP80"
click at [253, 188] on div "Choose contact" at bounding box center [242, 186] width 67 height 14
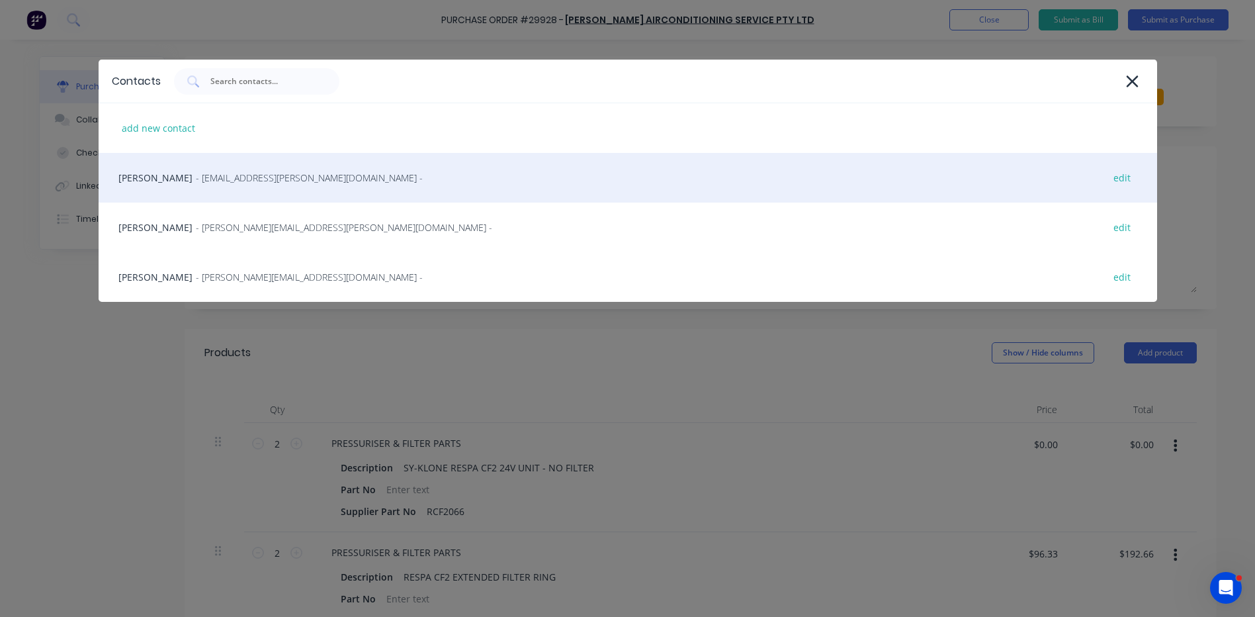
click at [263, 196] on div "[PERSON_NAME] - [EMAIL_ADDRESS][PERSON_NAME][DOMAIN_NAME] - edit" at bounding box center [628, 178] width 1058 height 50
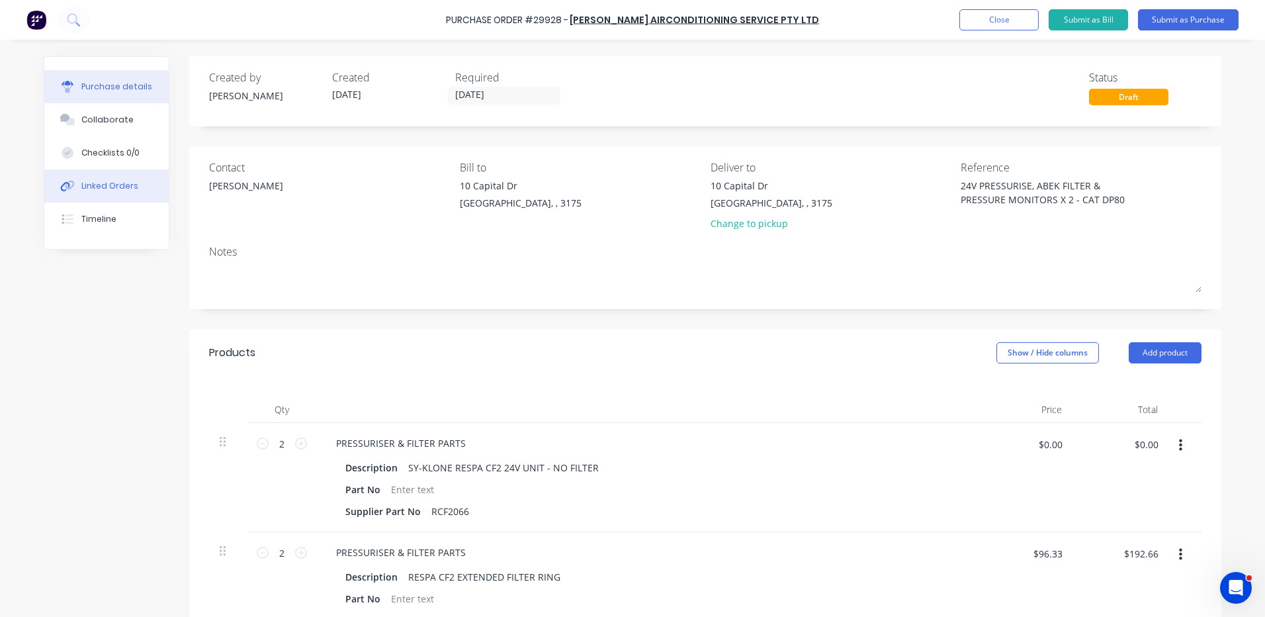
type textarea "x"
click at [139, 185] on button "Linked Orders" at bounding box center [106, 185] width 124 height 33
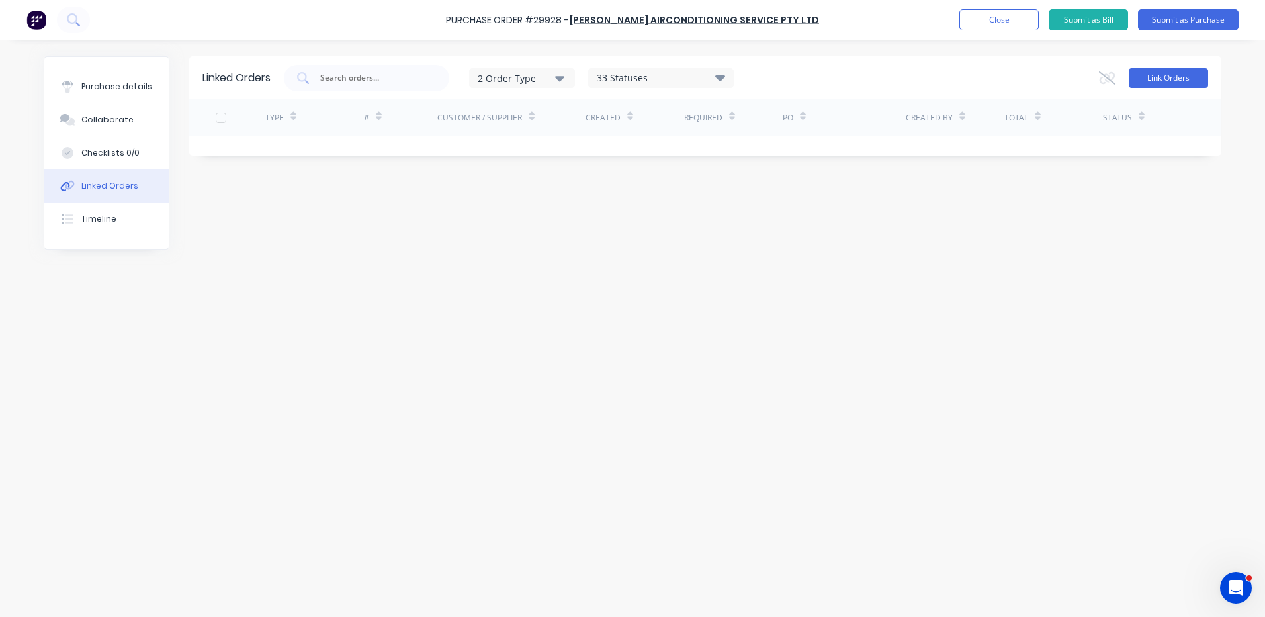
click at [1189, 81] on button "Link Orders" at bounding box center [1168, 78] width 79 height 20
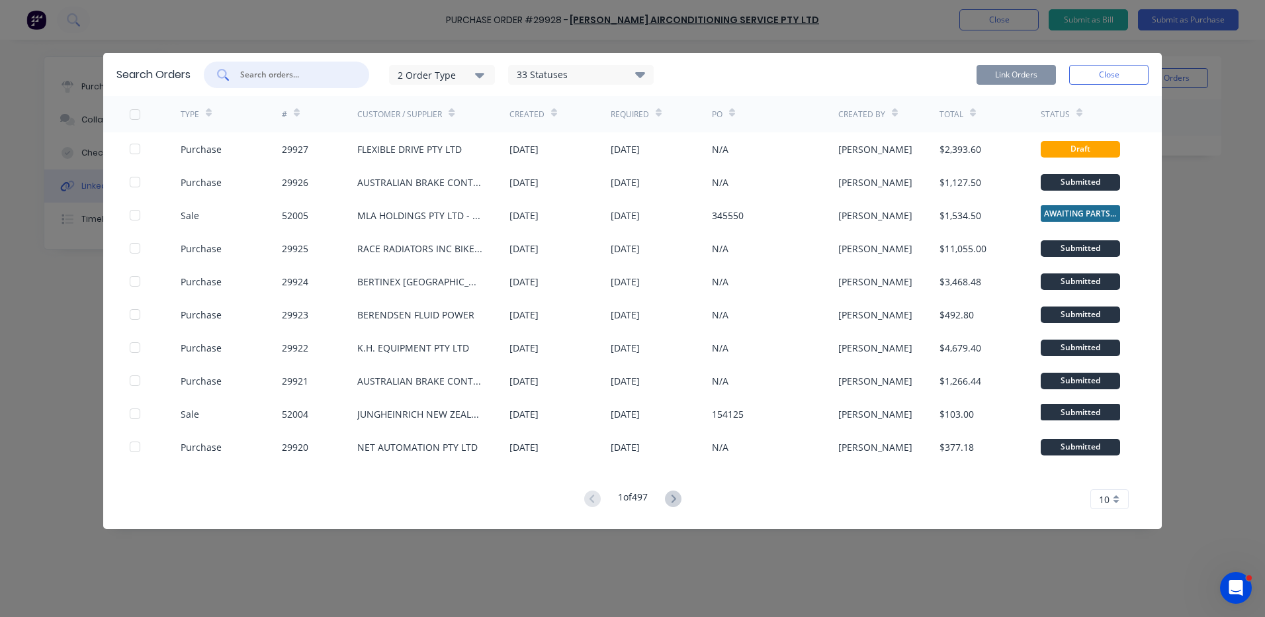
click at [336, 74] on input "text" at bounding box center [294, 74] width 110 height 13
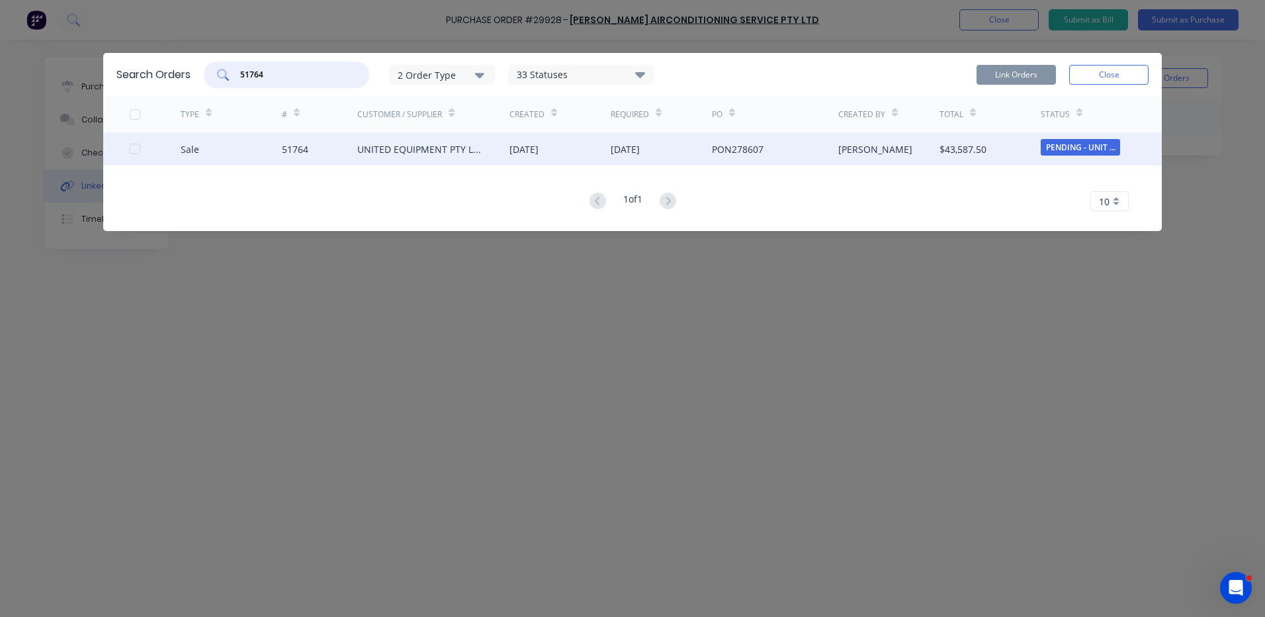
click at [136, 148] on div at bounding box center [135, 149] width 26 height 26
click at [1038, 77] on button "Link Orders" at bounding box center [1015, 75] width 79 height 20
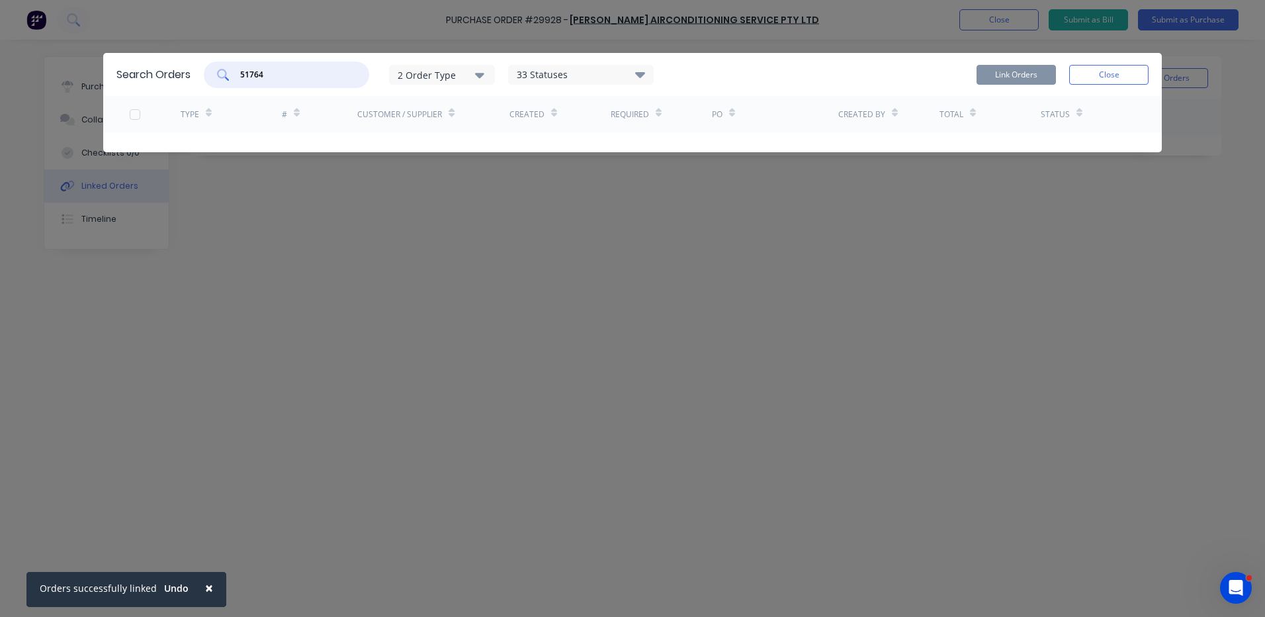
click at [306, 68] on input "51764" at bounding box center [294, 74] width 110 height 13
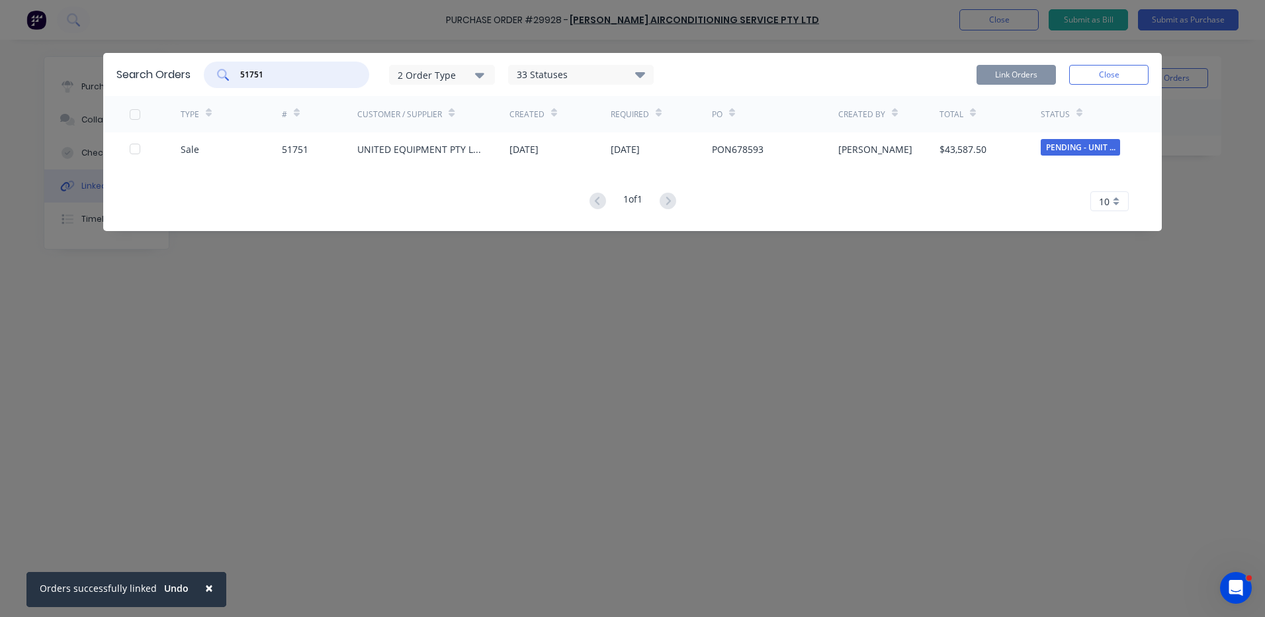
type input "51751"
click at [140, 150] on div at bounding box center [155, 148] width 51 height 33
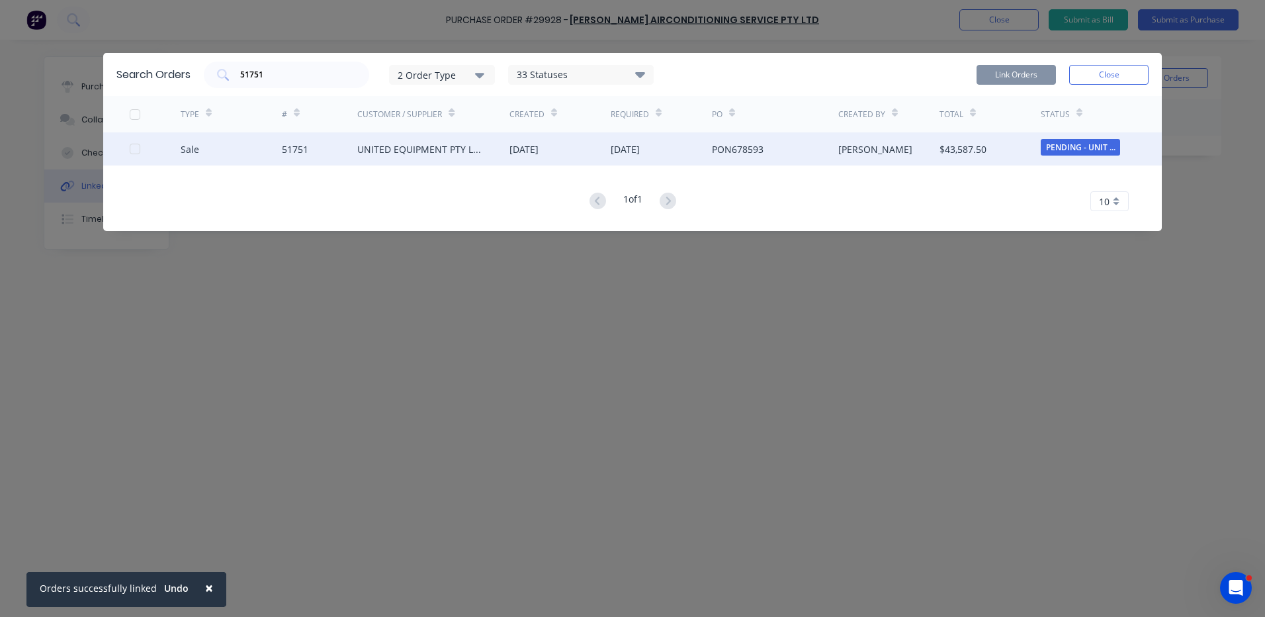
click at [136, 150] on div at bounding box center [135, 149] width 26 height 26
click at [1011, 87] on div "Link Orders Close" at bounding box center [1062, 75] width 172 height 26
click at [1026, 81] on button "Link Orders" at bounding box center [1015, 75] width 79 height 20
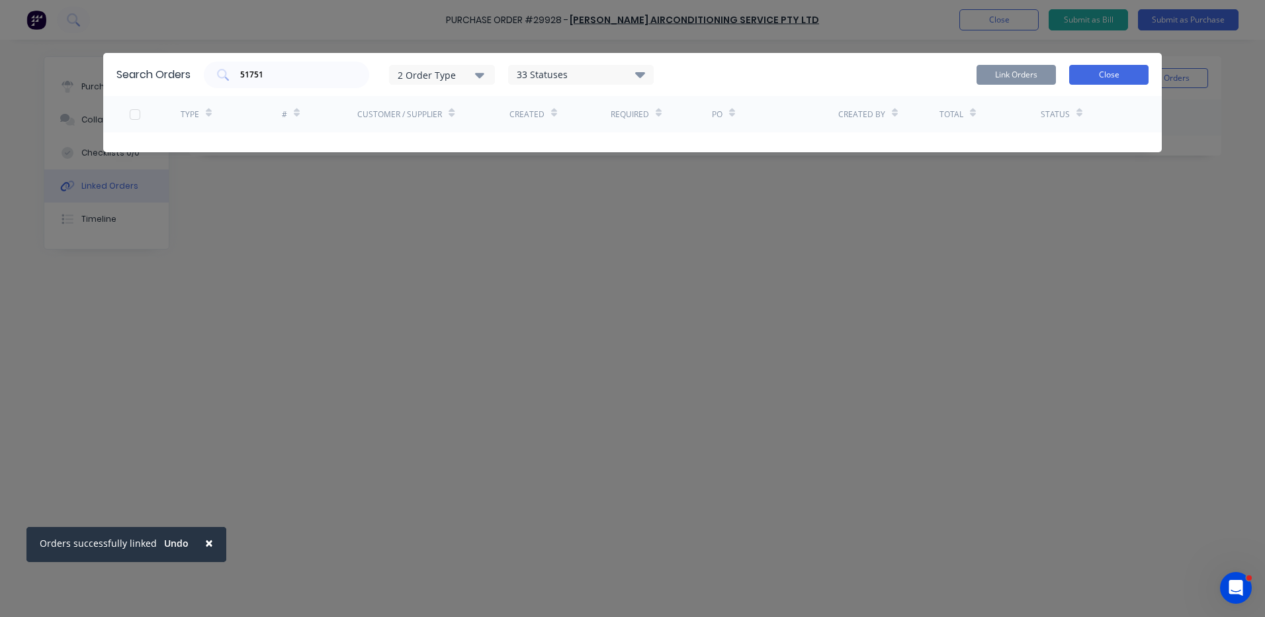
click at [1100, 79] on button "Close" at bounding box center [1108, 75] width 79 height 20
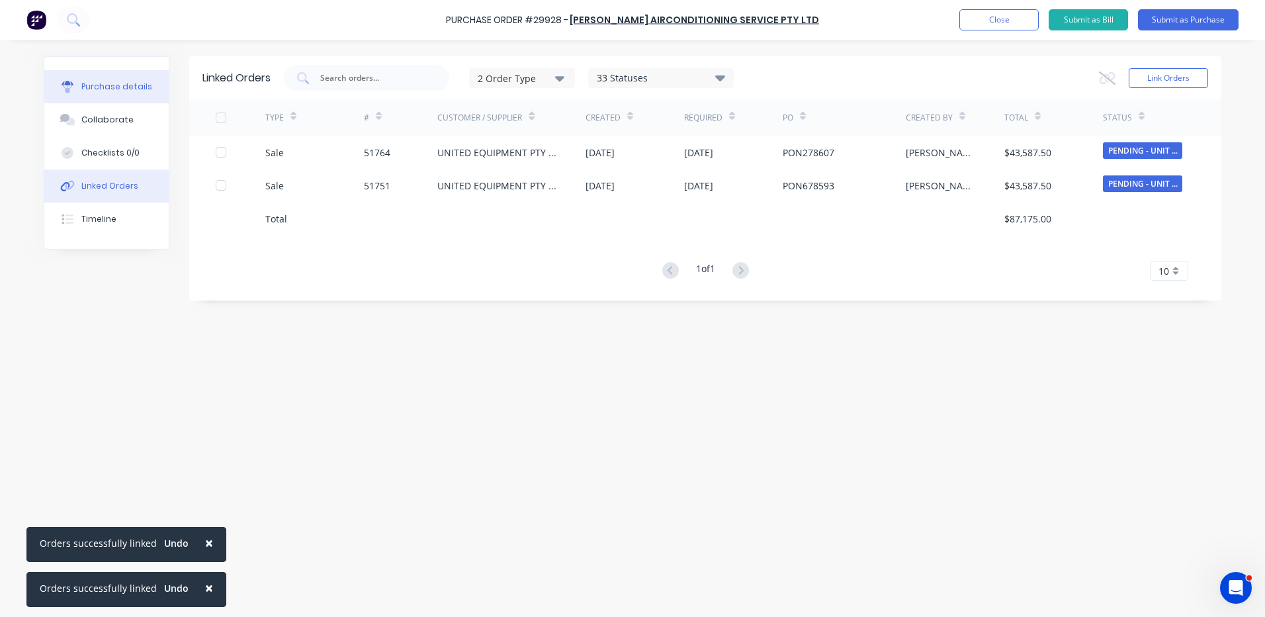
click at [95, 96] on button "Purchase details" at bounding box center [106, 86] width 124 height 33
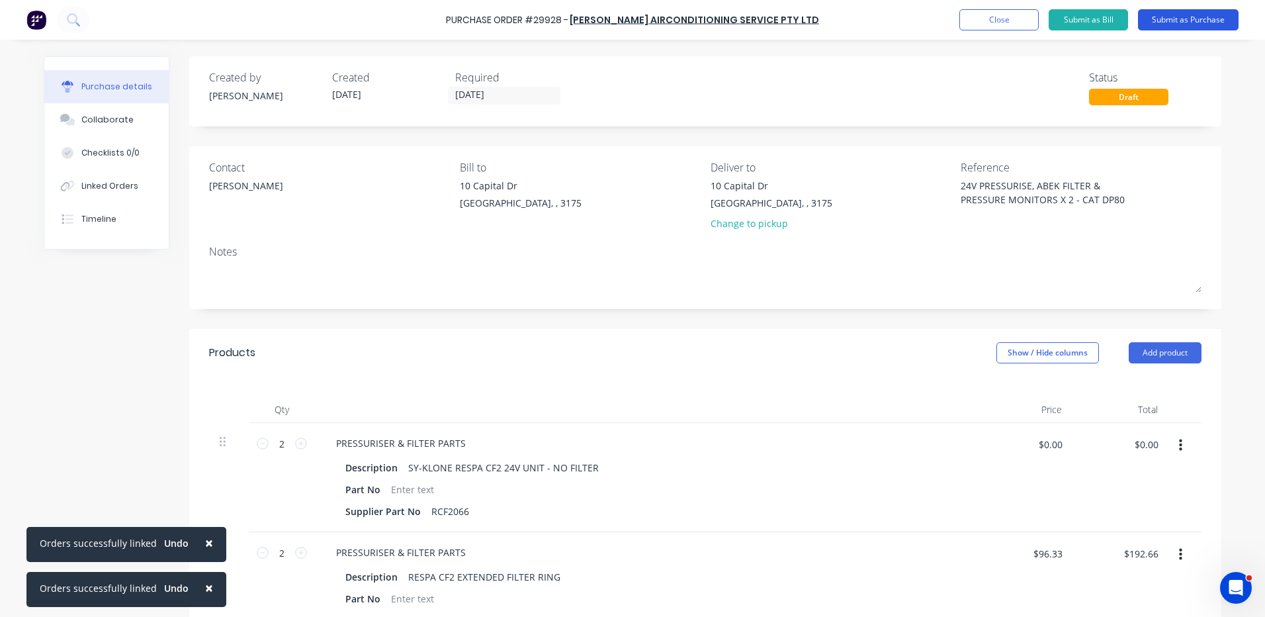
click at [1200, 29] on button "Submit as Purchase" at bounding box center [1188, 19] width 101 height 21
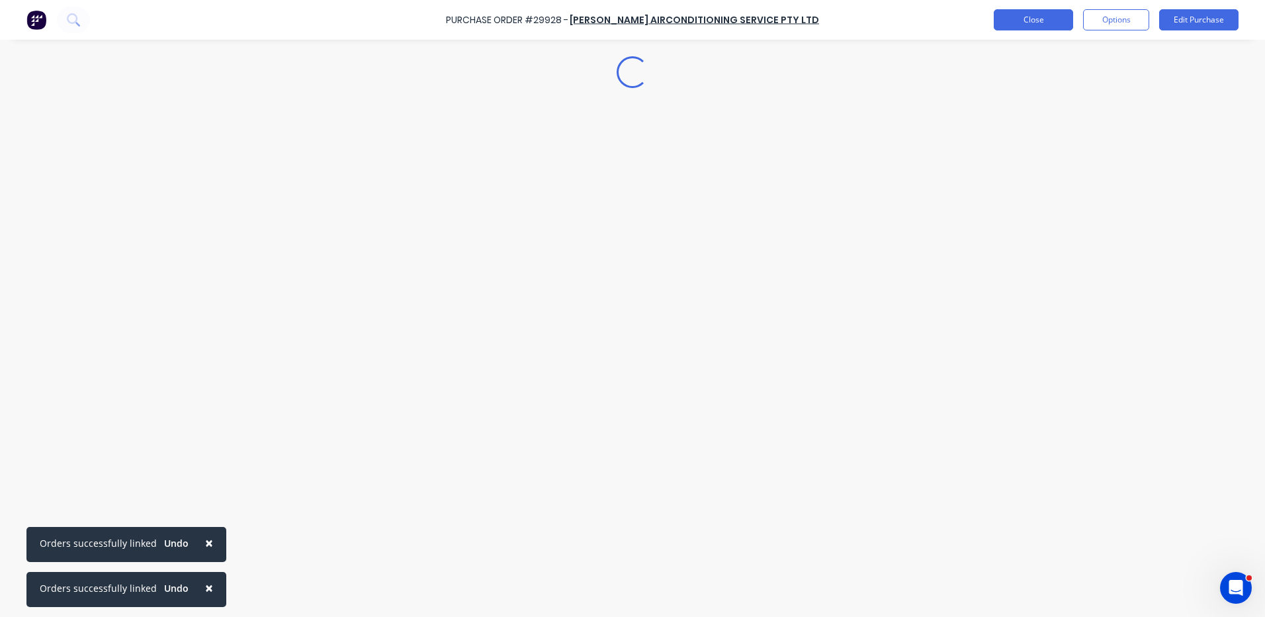
type textarea "x"
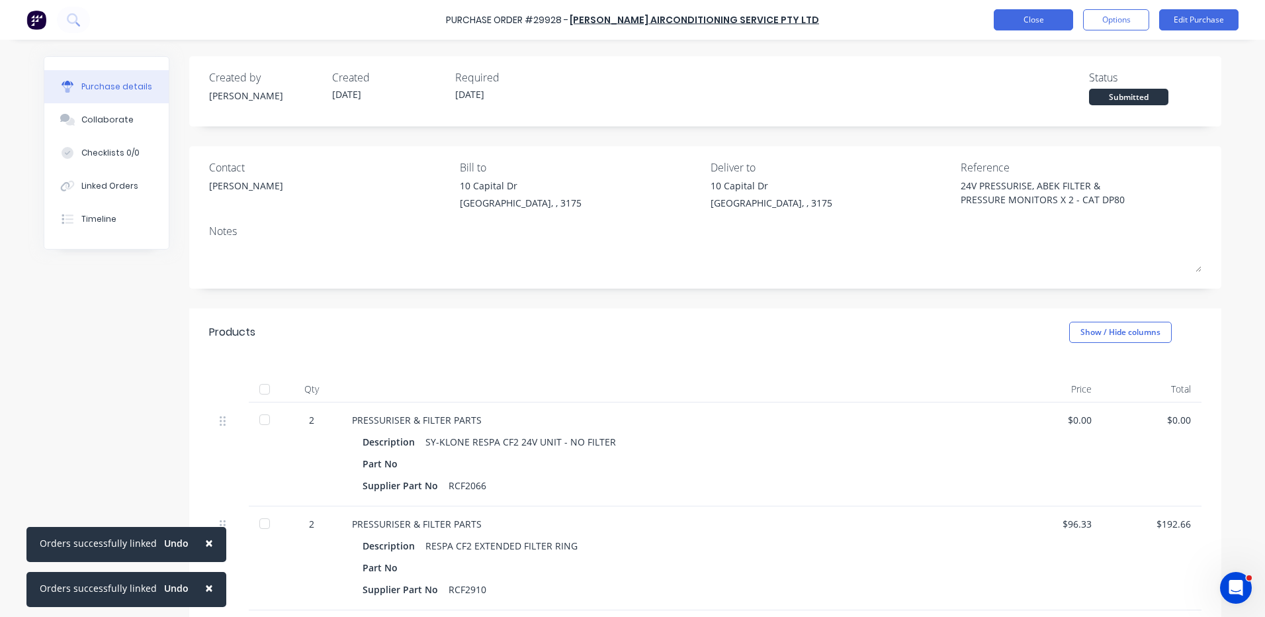
click at [1023, 23] on button "Close" at bounding box center [1033, 19] width 79 height 21
